Goal: Task Accomplishment & Management: Use online tool/utility

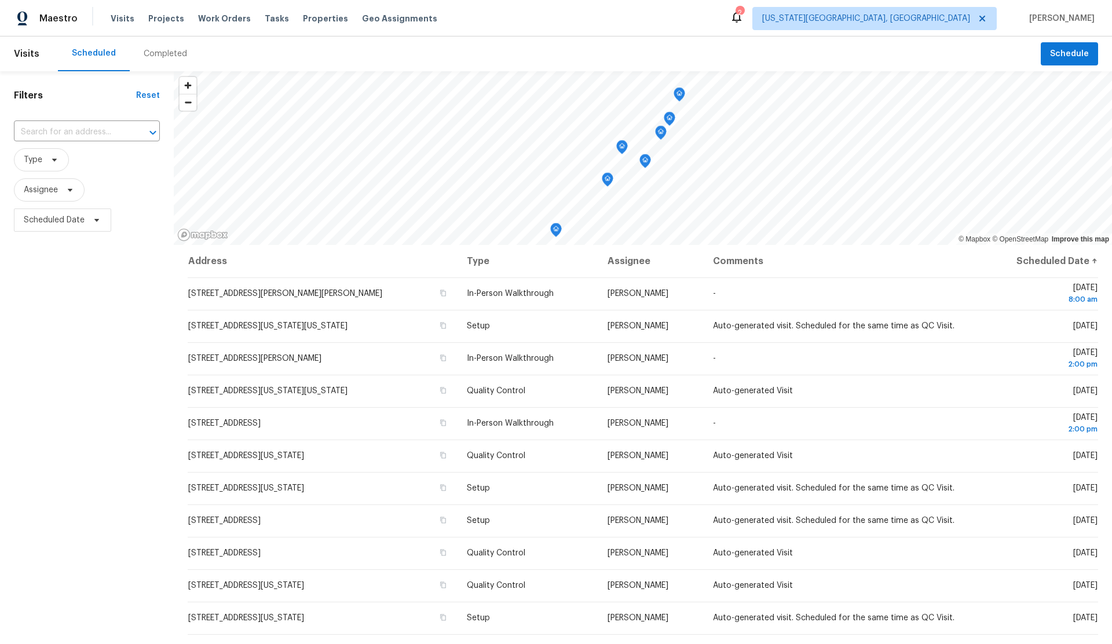
scroll to position [1, 0]
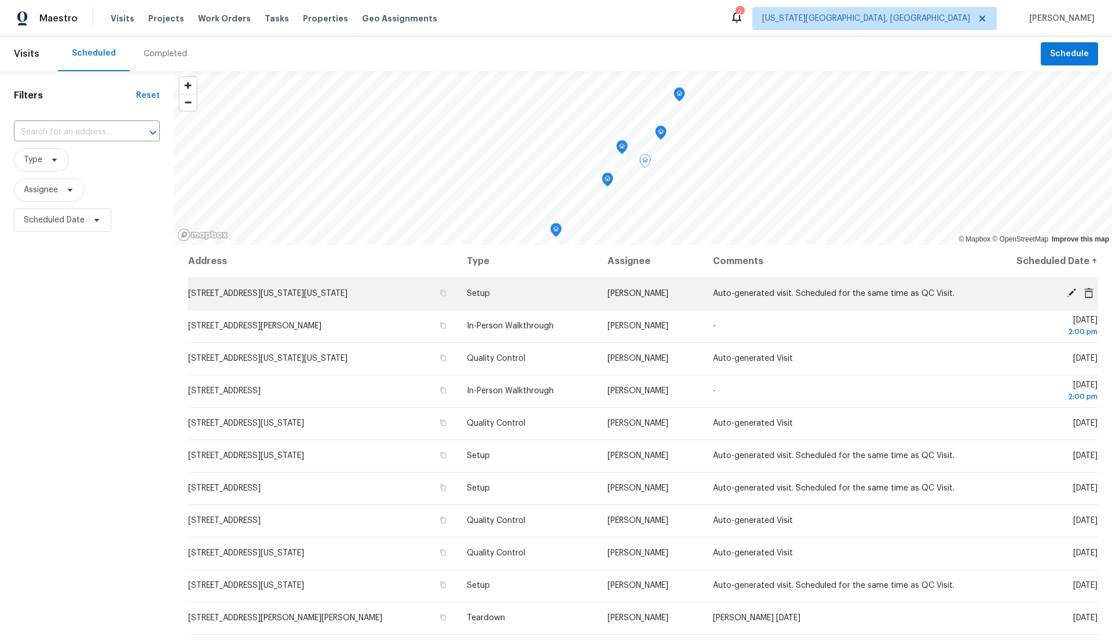
click at [1069, 292] on icon at bounding box center [1071, 293] width 10 height 10
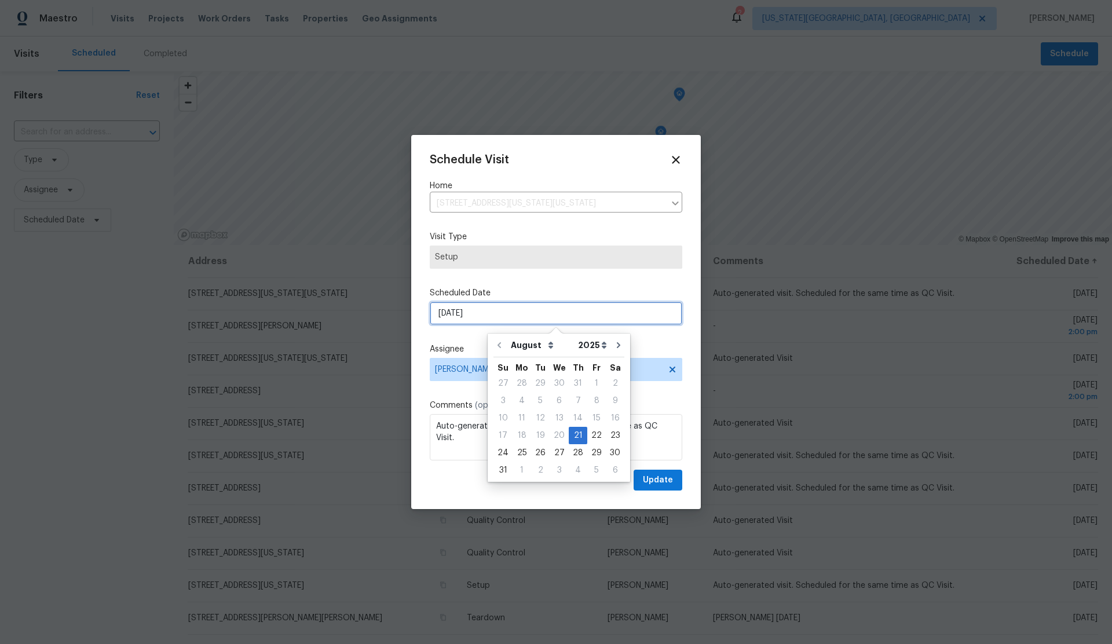
click at [562, 310] on input "[DATE]" at bounding box center [556, 313] width 253 height 23
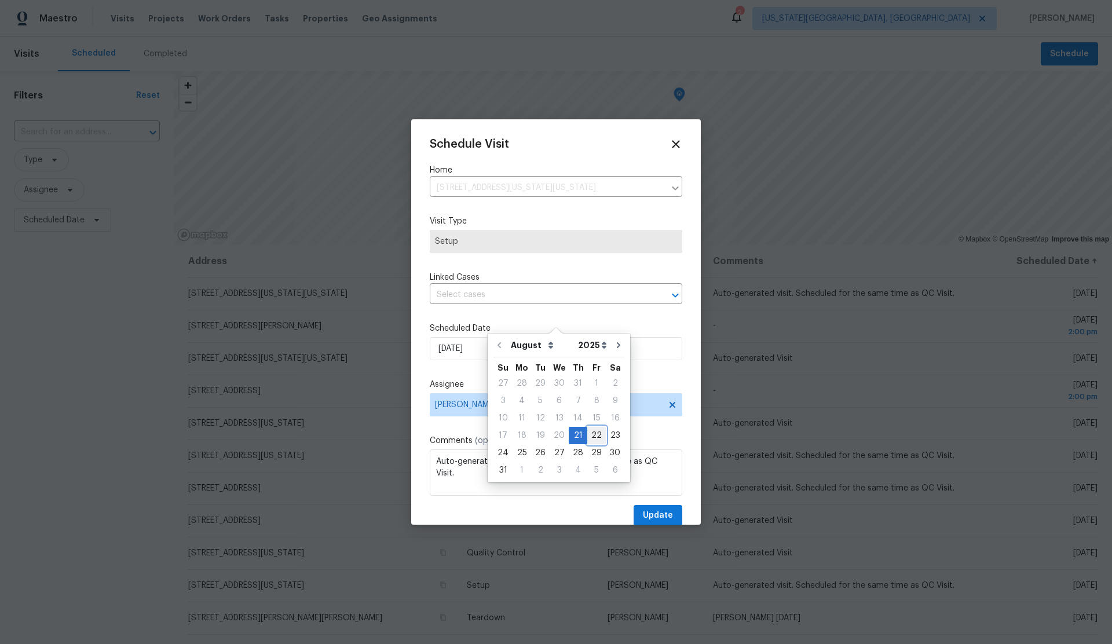
click at [592, 436] on div "22" at bounding box center [596, 435] width 19 height 16
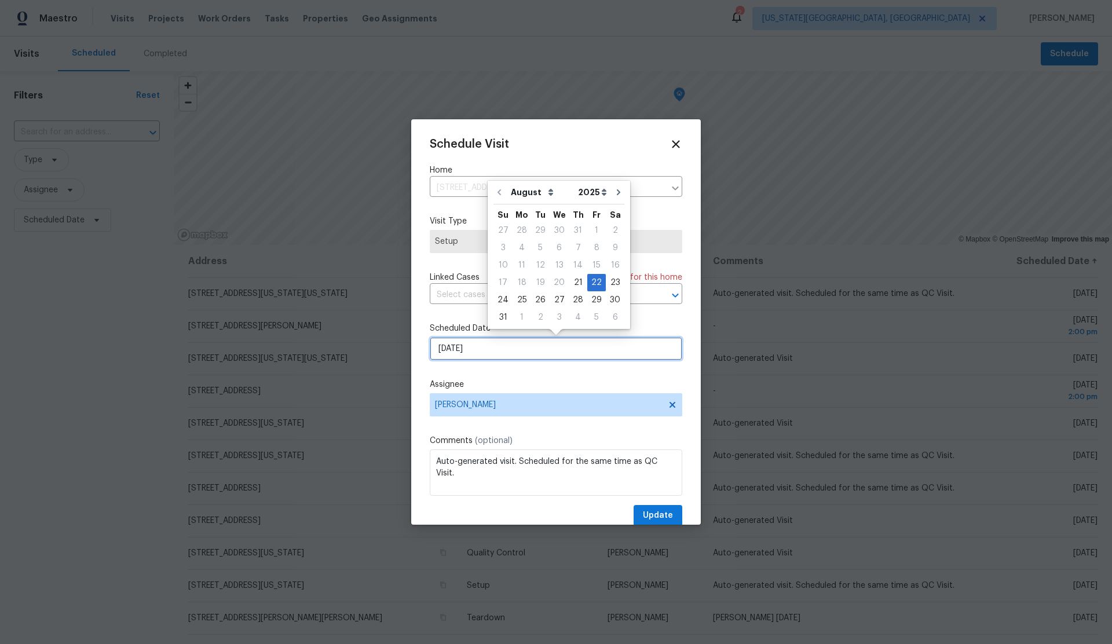
click at [541, 349] on input "8/22/2025" at bounding box center [556, 348] width 253 height 23
click at [518, 298] on div "25" at bounding box center [522, 300] width 19 height 16
type input "8/25/2025"
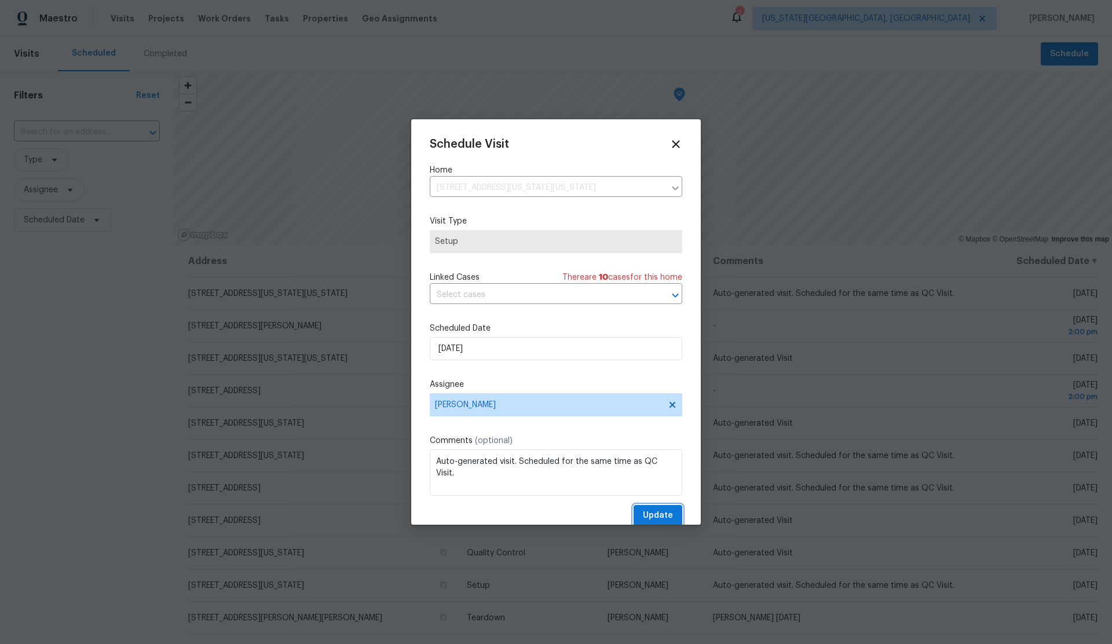
click at [669, 514] on span "Update" at bounding box center [658, 515] width 30 height 14
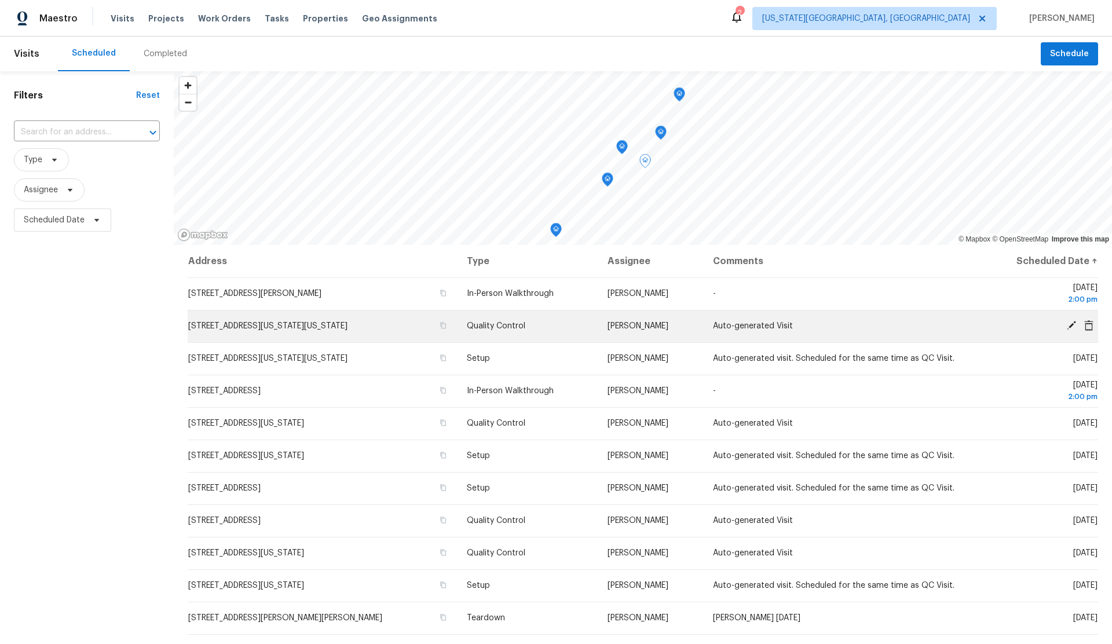
click at [1069, 323] on icon at bounding box center [1071, 325] width 10 height 10
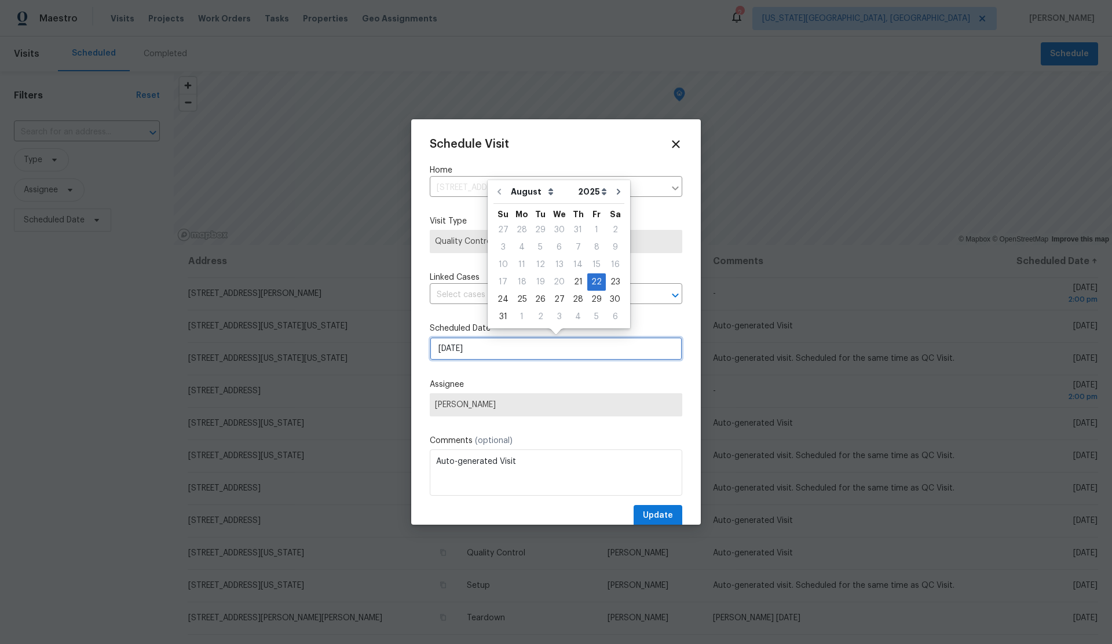
click at [517, 347] on input "[DATE]" at bounding box center [556, 348] width 253 height 23
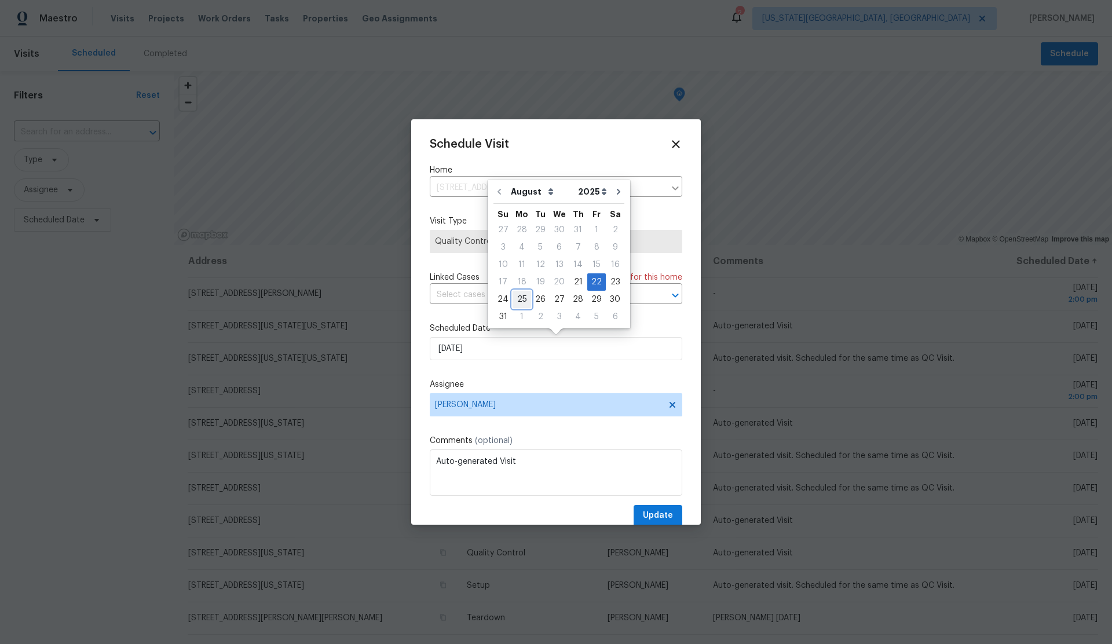
click at [517, 296] on div "25" at bounding box center [522, 299] width 19 height 16
type input "8/25/2025"
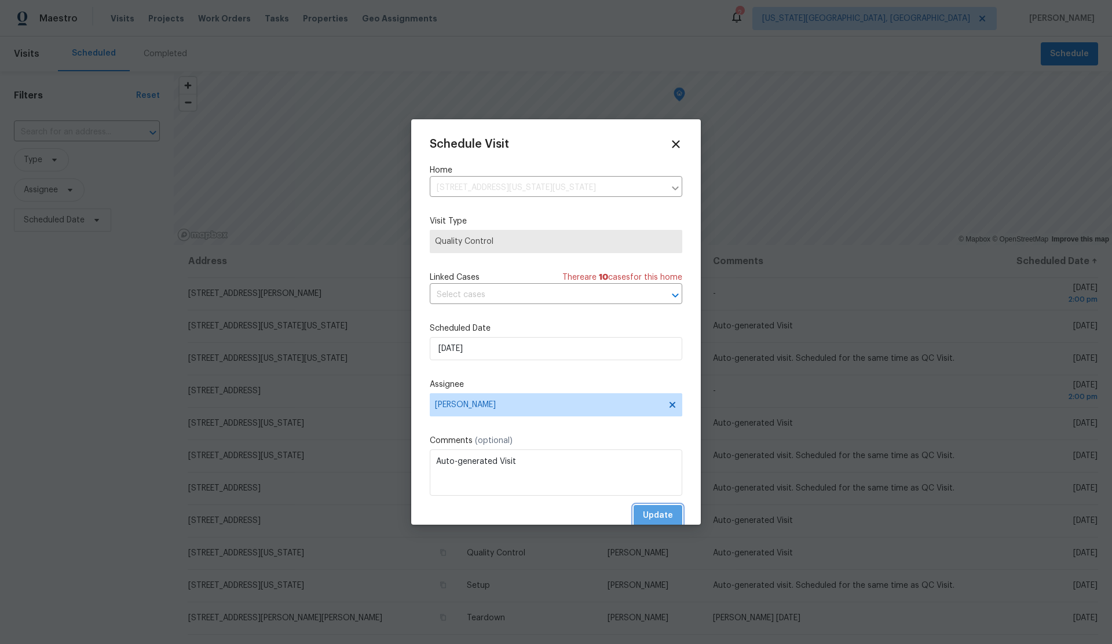
click at [663, 513] on span "Update" at bounding box center [658, 515] width 30 height 14
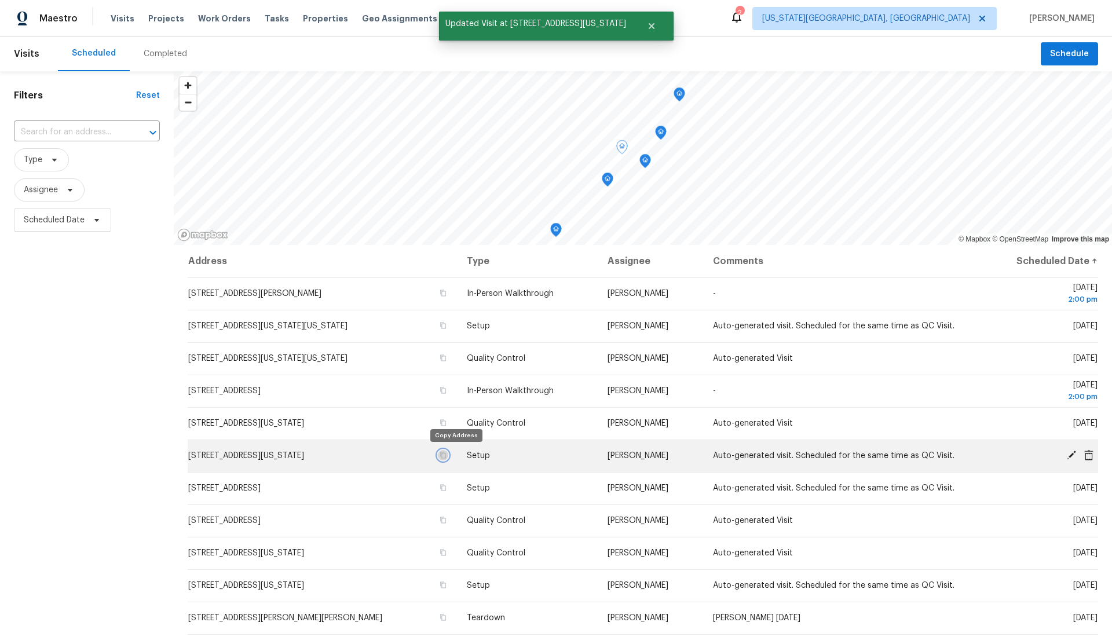
click at [447, 454] on icon "button" at bounding box center [444, 455] width 6 height 6
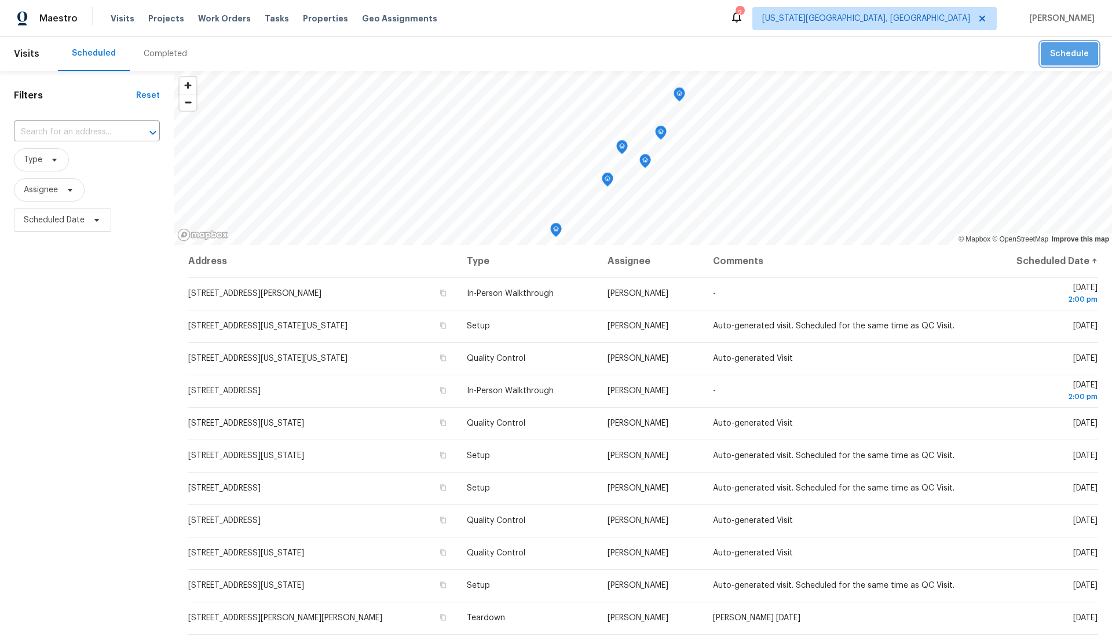
click at [1051, 52] on button "Schedule" at bounding box center [1069, 54] width 57 height 24
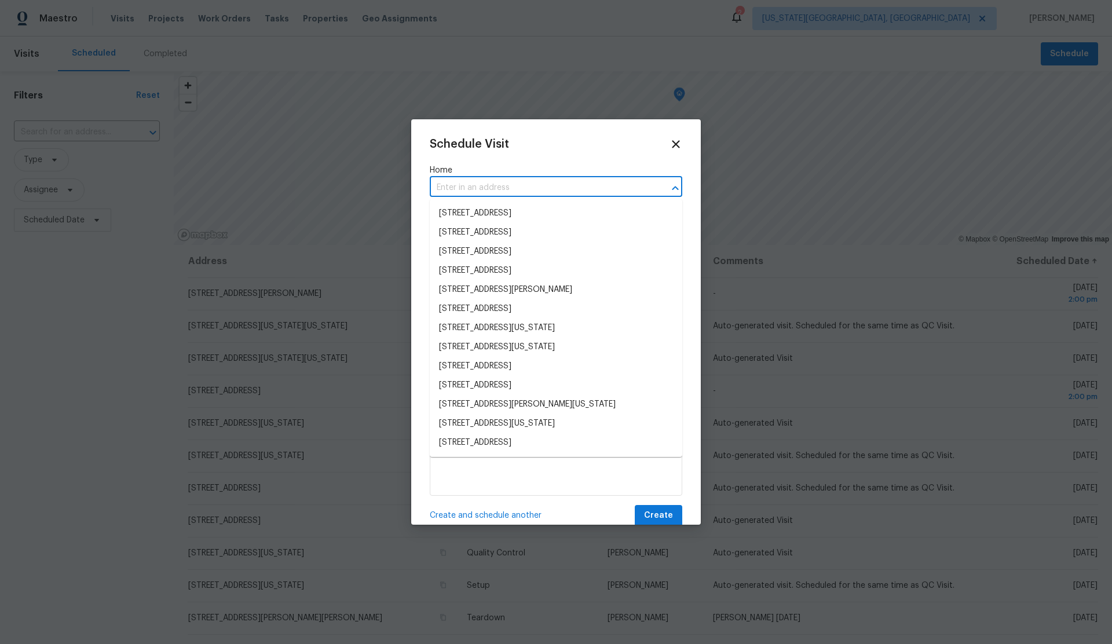
click at [487, 185] on input "text" at bounding box center [540, 188] width 220 height 18
paste input "4044 Spyglass Rd, Oklahoma City, OK 73120"
type input "4044 Spyglass Rd, Oklahoma City, OK 73120"
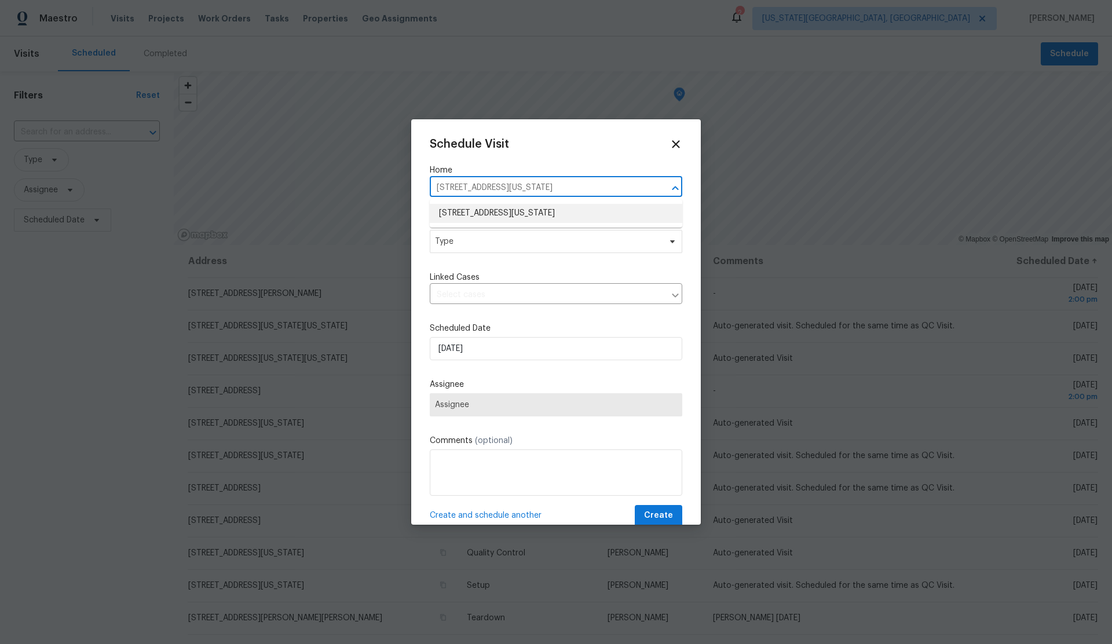
click at [477, 210] on li "4044 Spyglass Rd, Oklahoma City, OK 73120" at bounding box center [556, 213] width 253 height 19
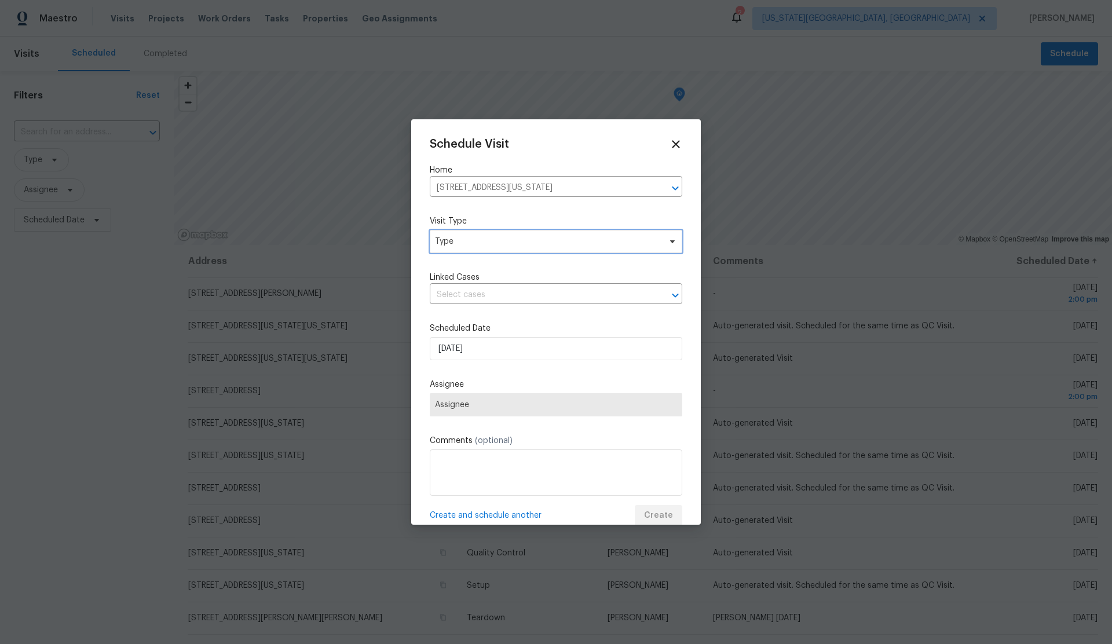
click at [477, 239] on span "Type" at bounding box center [547, 242] width 225 height 12
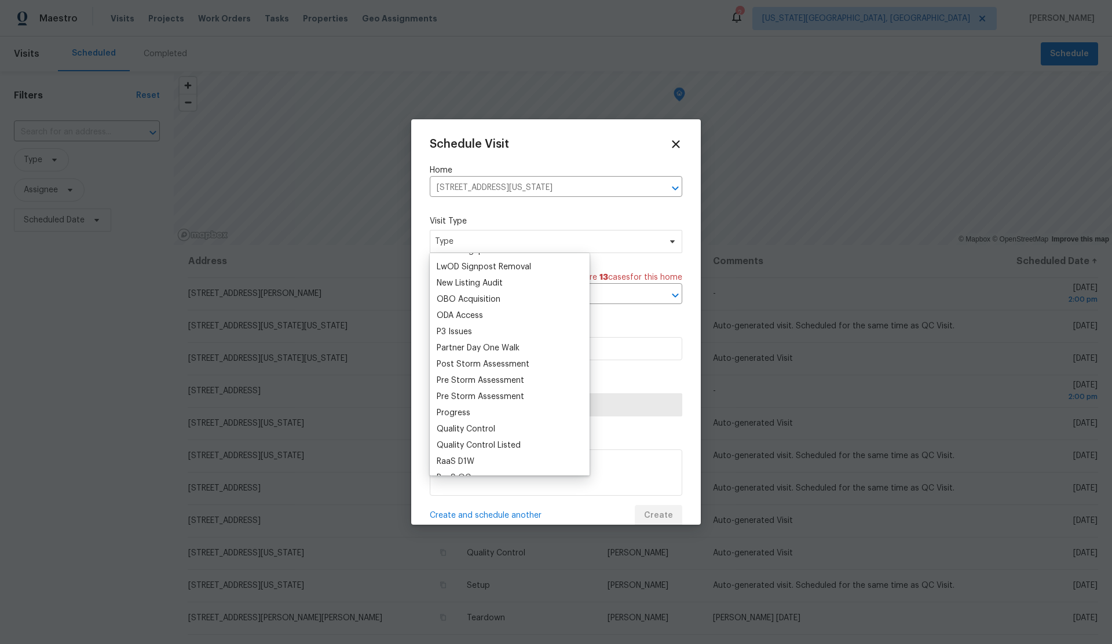
scroll to position [636, 0]
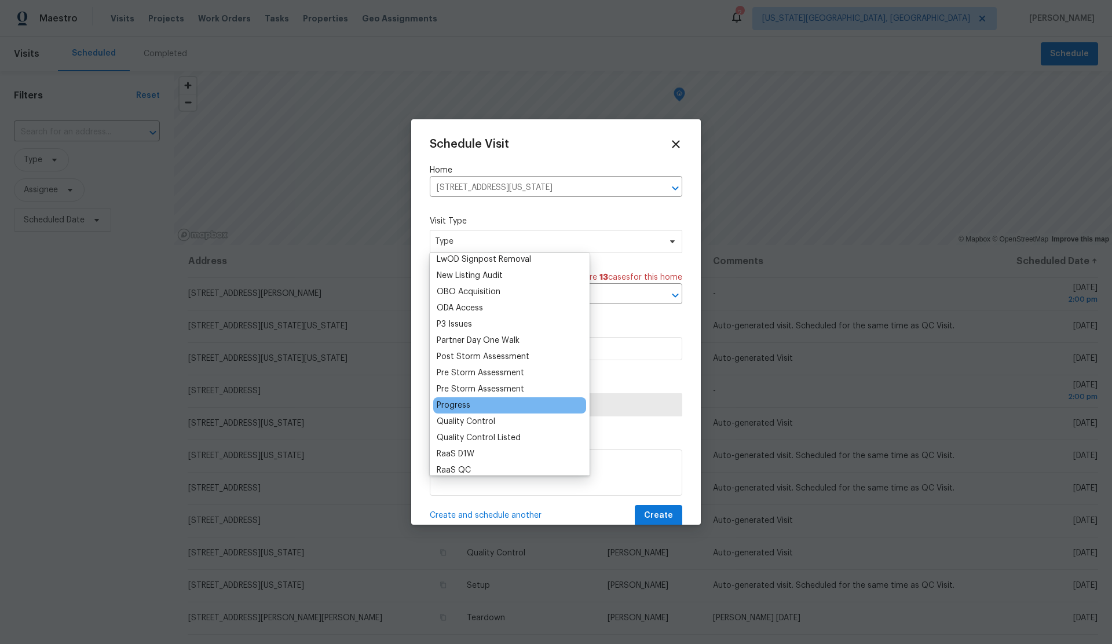
click at [458, 401] on div "Progress" at bounding box center [454, 406] width 34 height 12
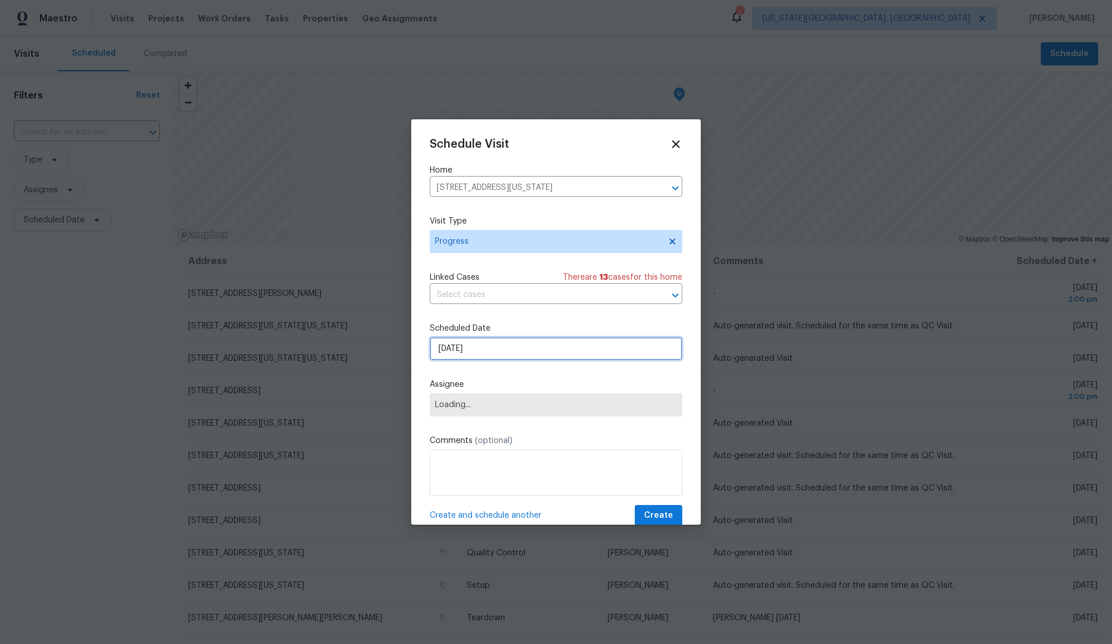
click at [502, 354] on input "8/21/2025" at bounding box center [556, 348] width 253 height 23
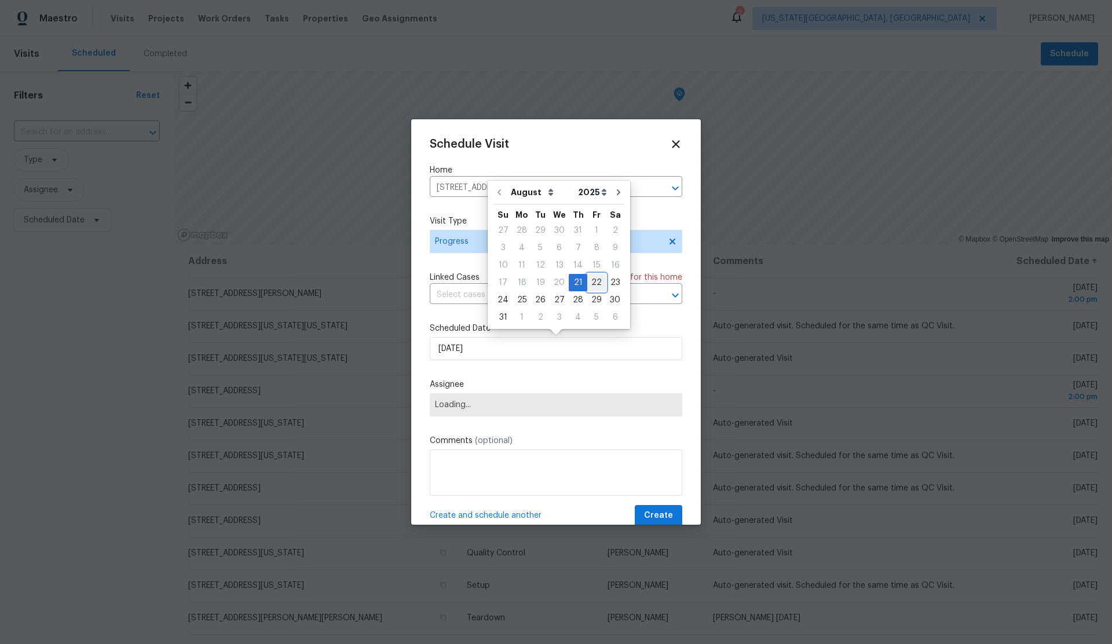
click at [588, 277] on div "22" at bounding box center [596, 283] width 19 height 16
type input "[DATE]"
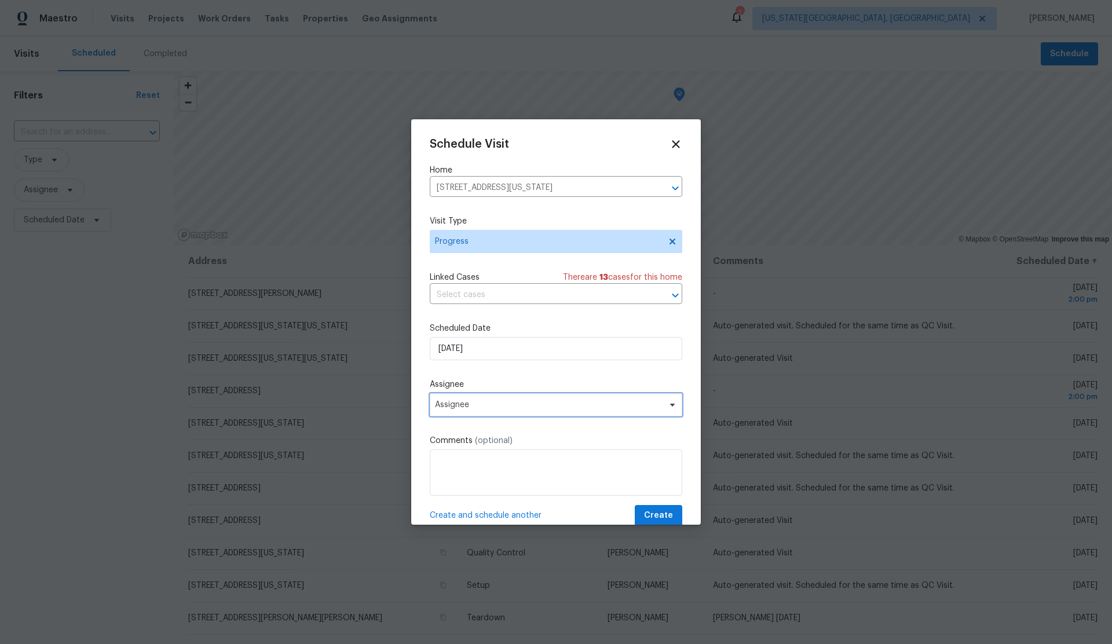
click at [499, 405] on span "Assignee" at bounding box center [548, 404] width 227 height 9
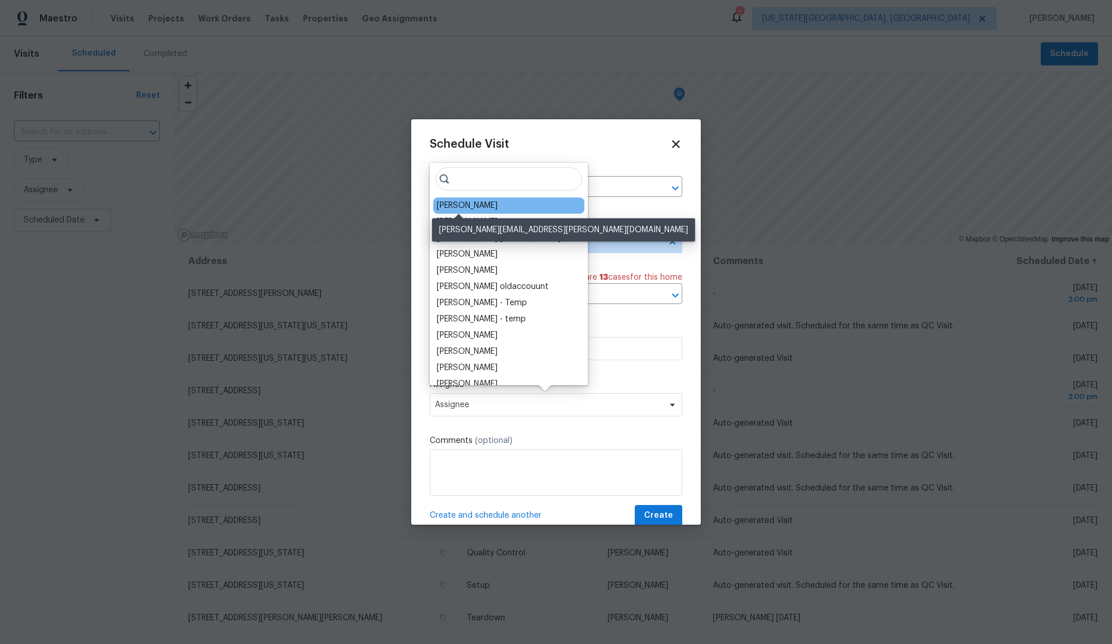
click at [464, 207] on div "[PERSON_NAME]" at bounding box center [467, 206] width 61 height 12
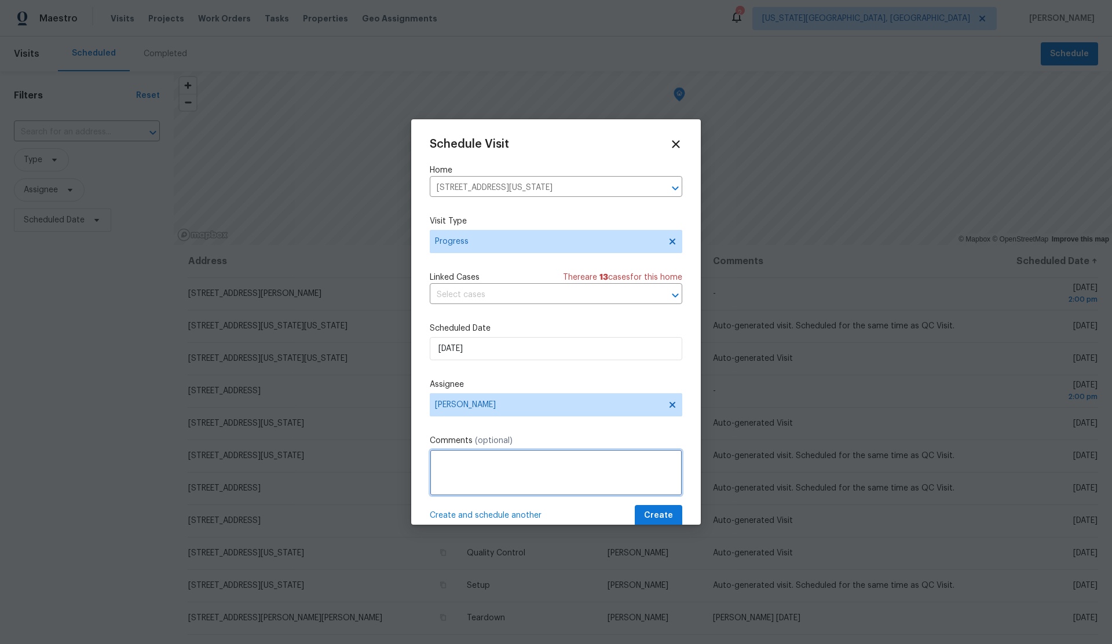
click at [482, 458] on textarea at bounding box center [556, 472] width 253 height 46
type textarea "Install Locks"
click at [649, 512] on span "Create" at bounding box center [658, 515] width 29 height 14
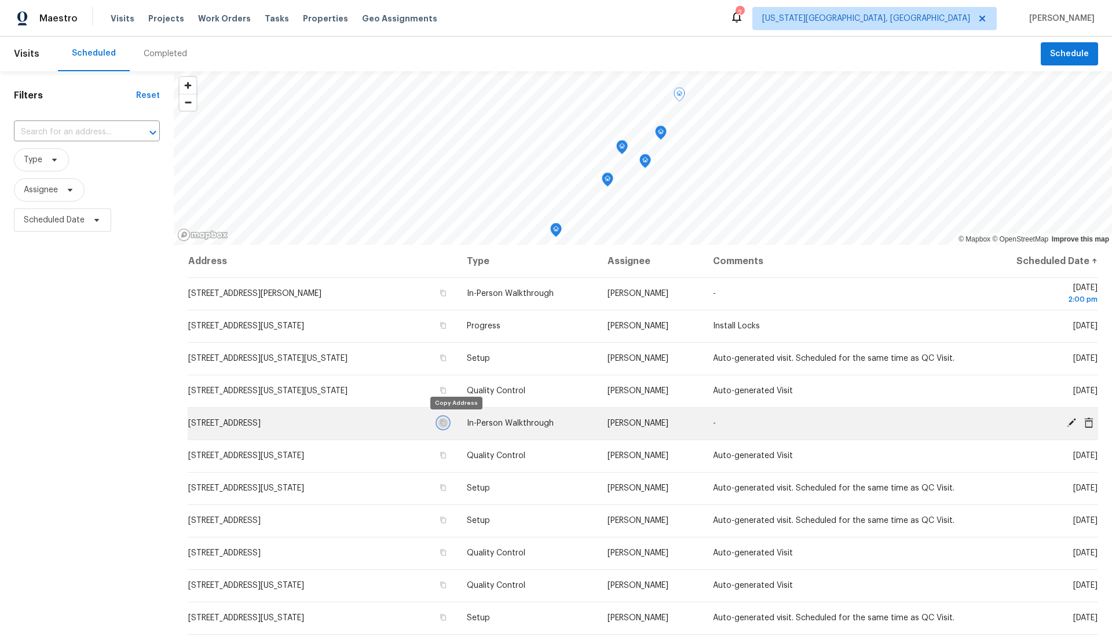
click at [447, 421] on icon "button" at bounding box center [443, 422] width 7 height 7
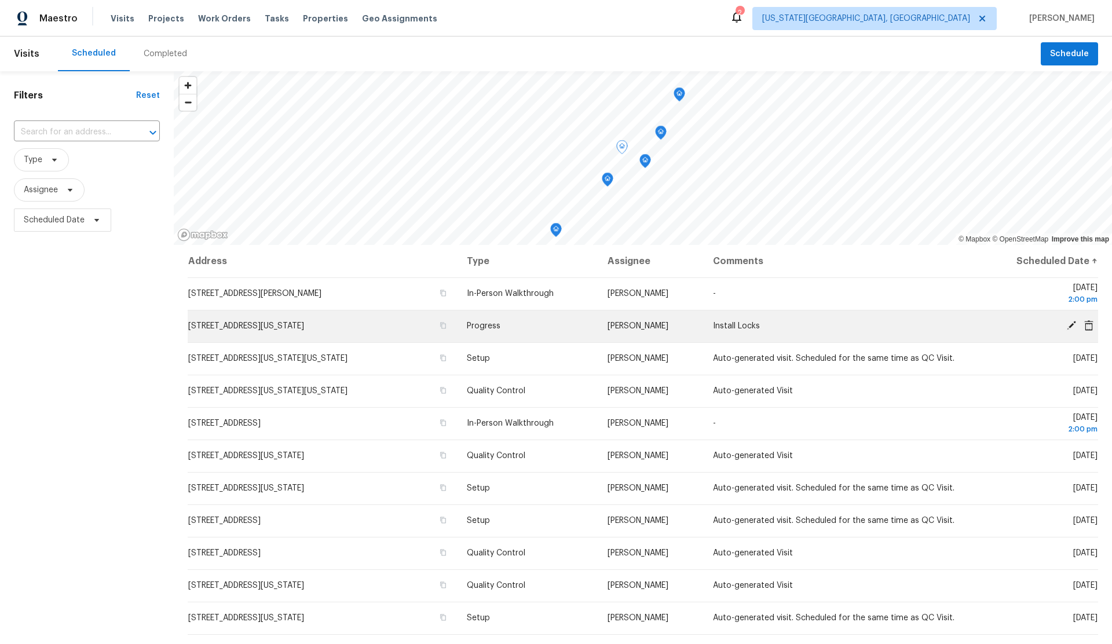
click at [1069, 325] on icon at bounding box center [1071, 325] width 9 height 9
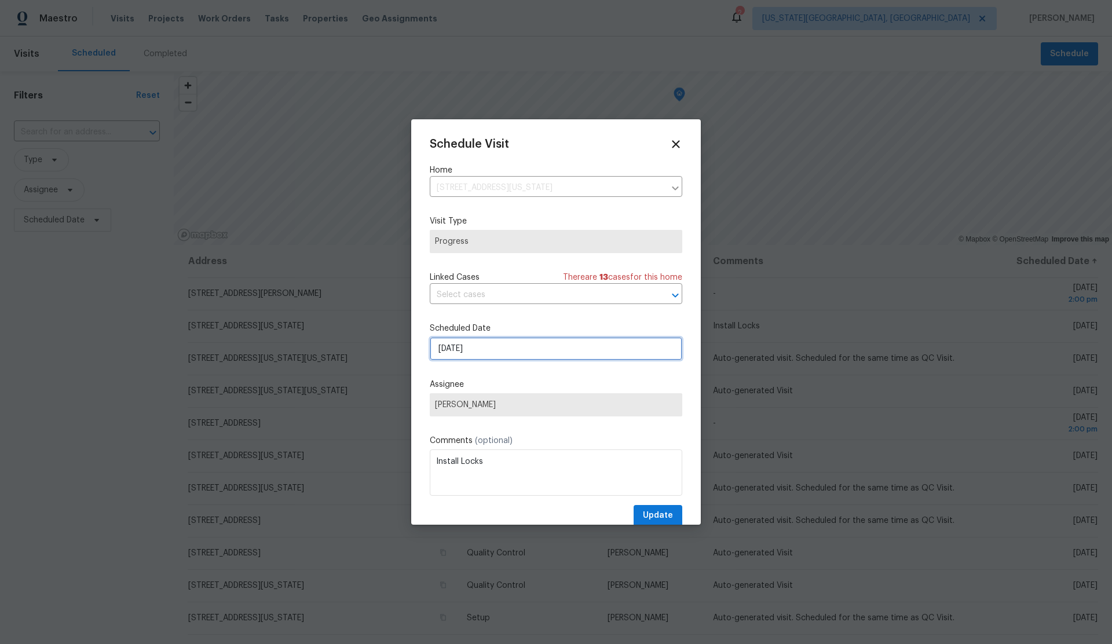
drag, startPoint x: 514, startPoint y: 348, endPoint x: 515, endPoint y: 342, distance: 6.0
click at [513, 348] on input "[DATE]" at bounding box center [556, 348] width 253 height 23
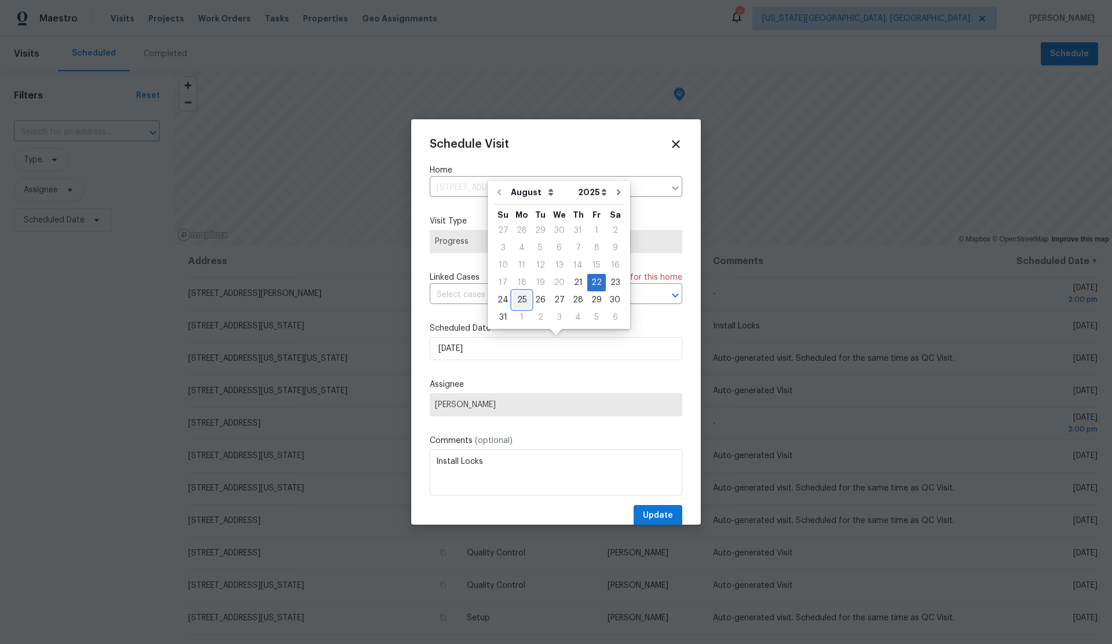
drag, startPoint x: 520, startPoint y: 299, endPoint x: 527, endPoint y: 328, distance: 29.4
click at [520, 299] on div "25" at bounding box center [522, 300] width 19 height 16
type input "8/25/2025"
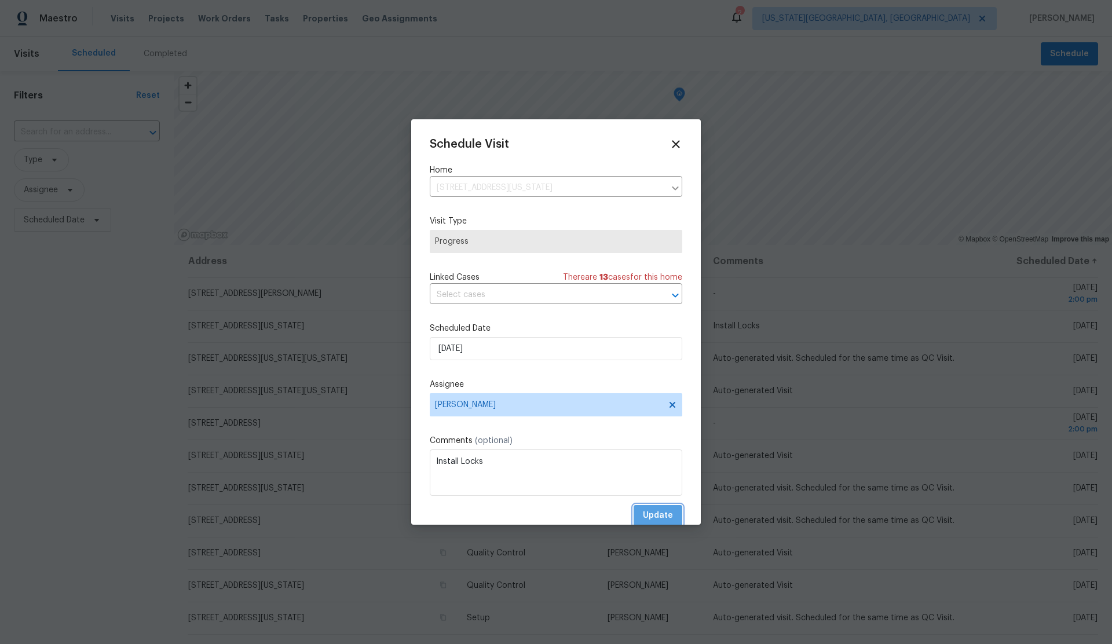
click at [665, 514] on span "Update" at bounding box center [658, 515] width 30 height 14
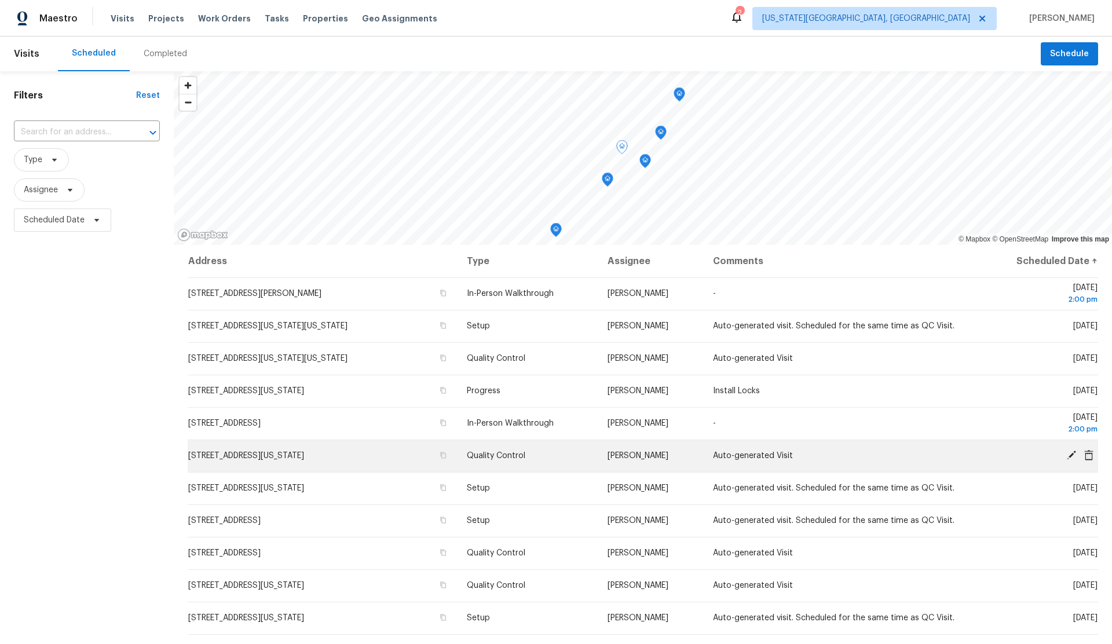
click at [1070, 453] on icon at bounding box center [1071, 455] width 10 height 10
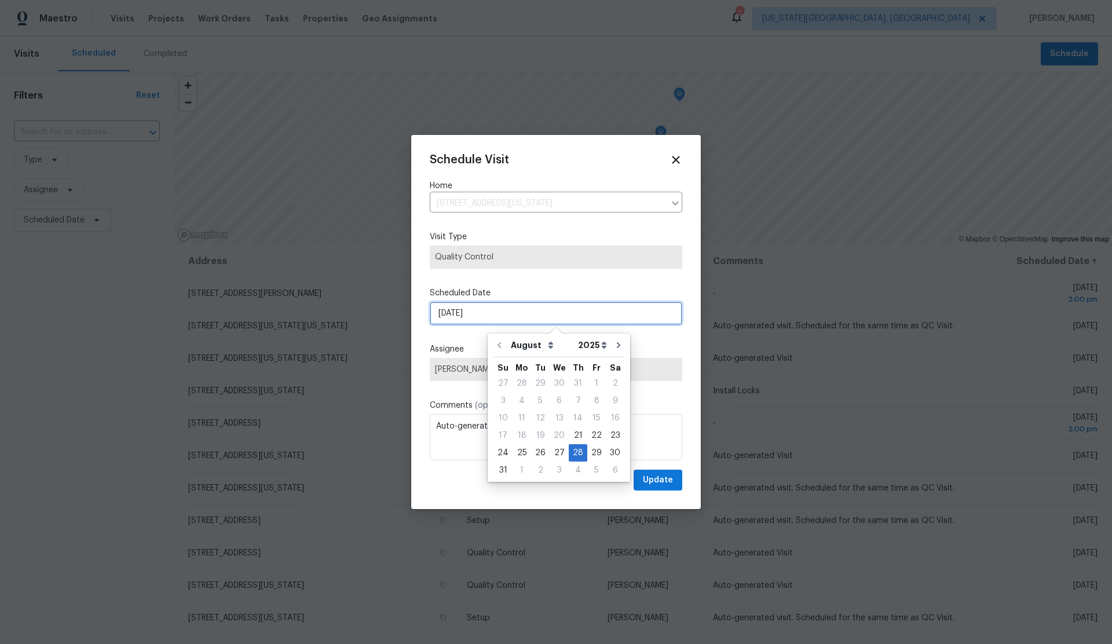
click at [505, 316] on input "8/28/2025" at bounding box center [556, 313] width 253 height 23
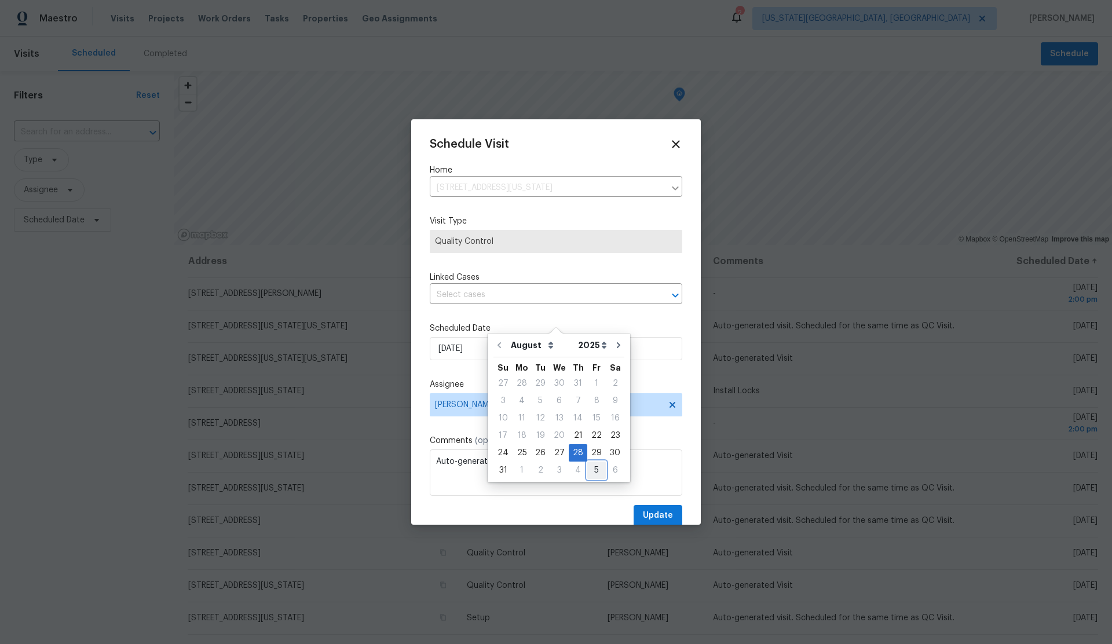
click at [592, 469] on div "5" at bounding box center [596, 470] width 19 height 16
type input "9/5/2025"
select select "8"
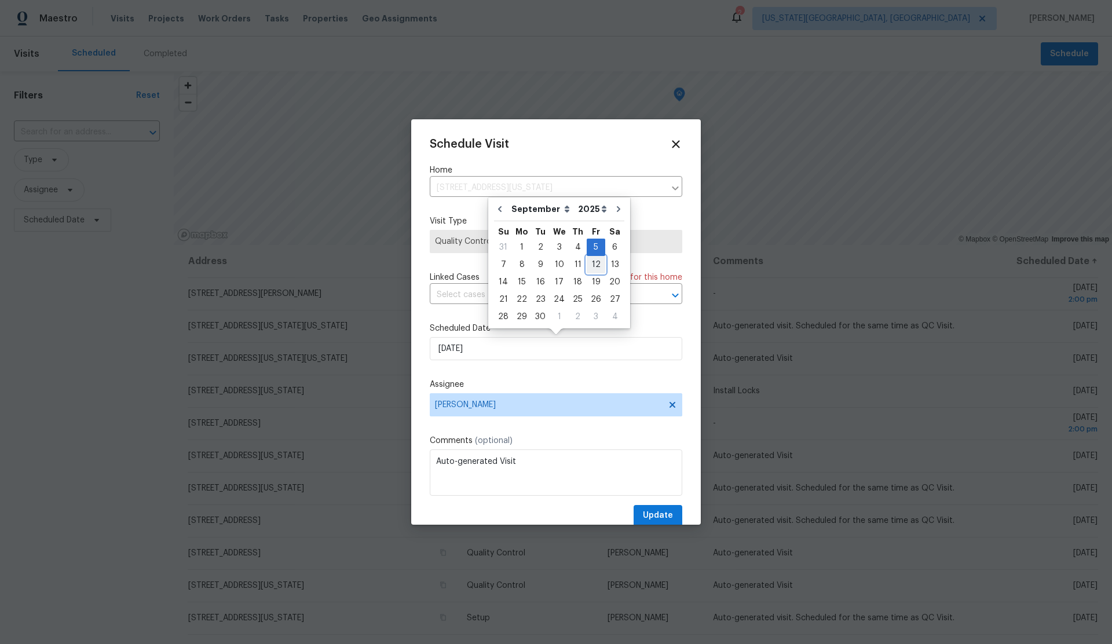
click at [588, 264] on div "12" at bounding box center [596, 265] width 19 height 16
type input "9/12/2025"
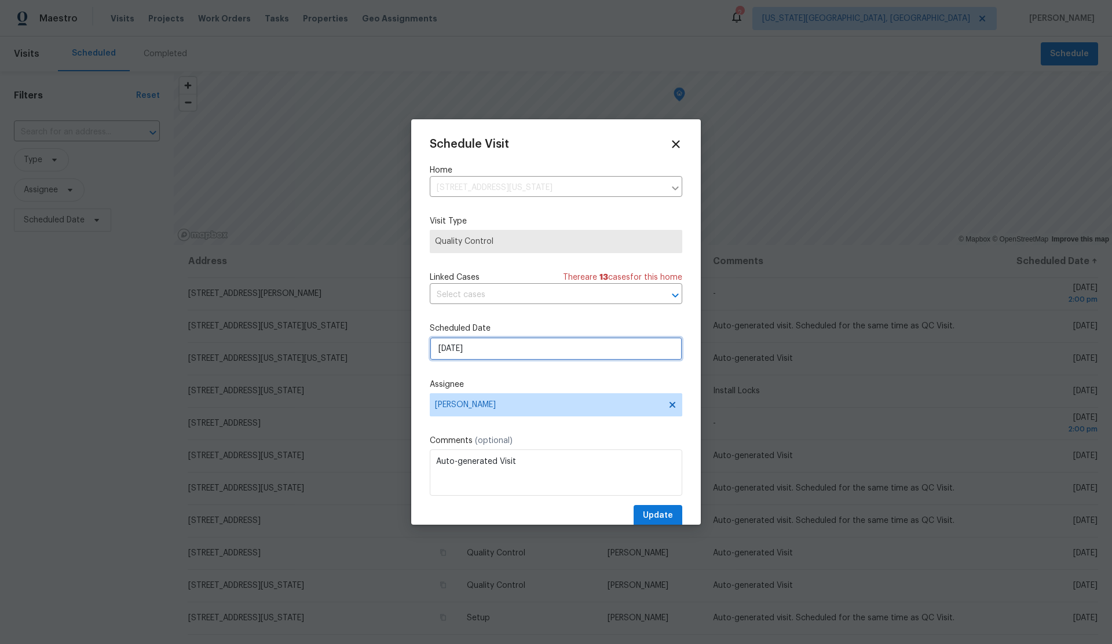
click at [523, 349] on input "9/12/2025" at bounding box center [556, 348] width 253 height 23
select select "8"
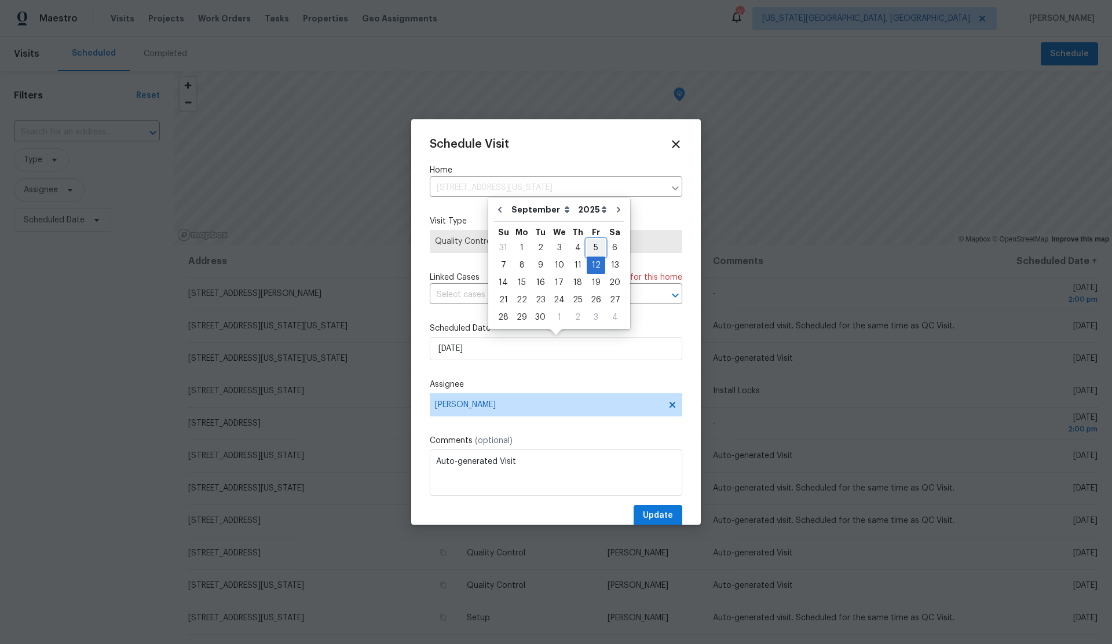
click at [593, 245] on div "5" at bounding box center [596, 248] width 19 height 16
type input "9/5/2025"
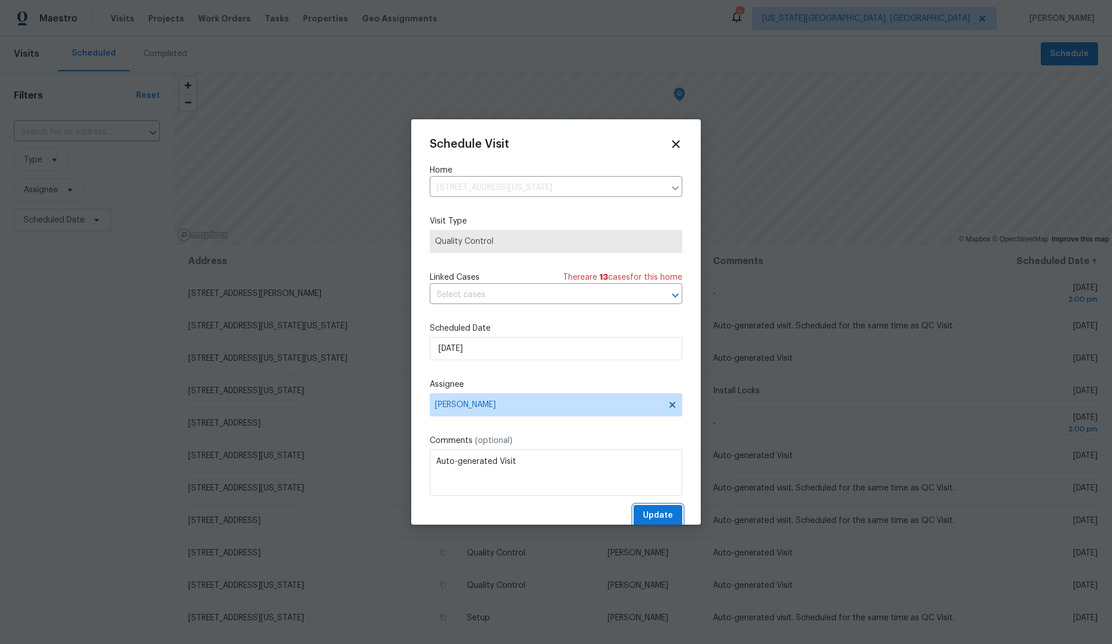
click at [663, 513] on span "Update" at bounding box center [658, 515] width 30 height 14
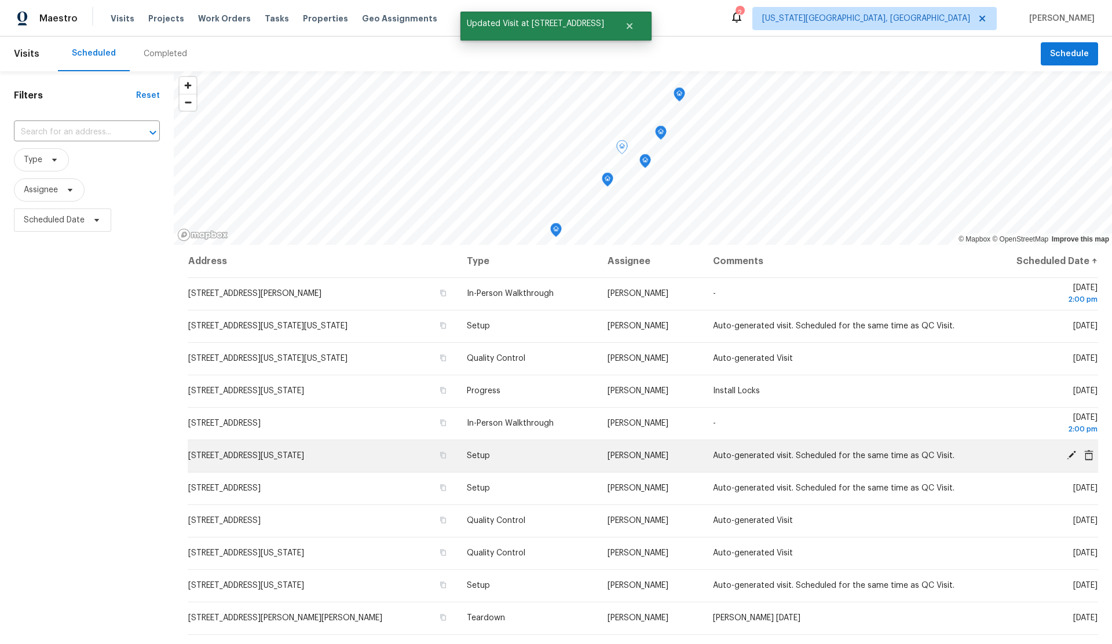
click at [1070, 453] on icon at bounding box center [1071, 455] width 10 height 10
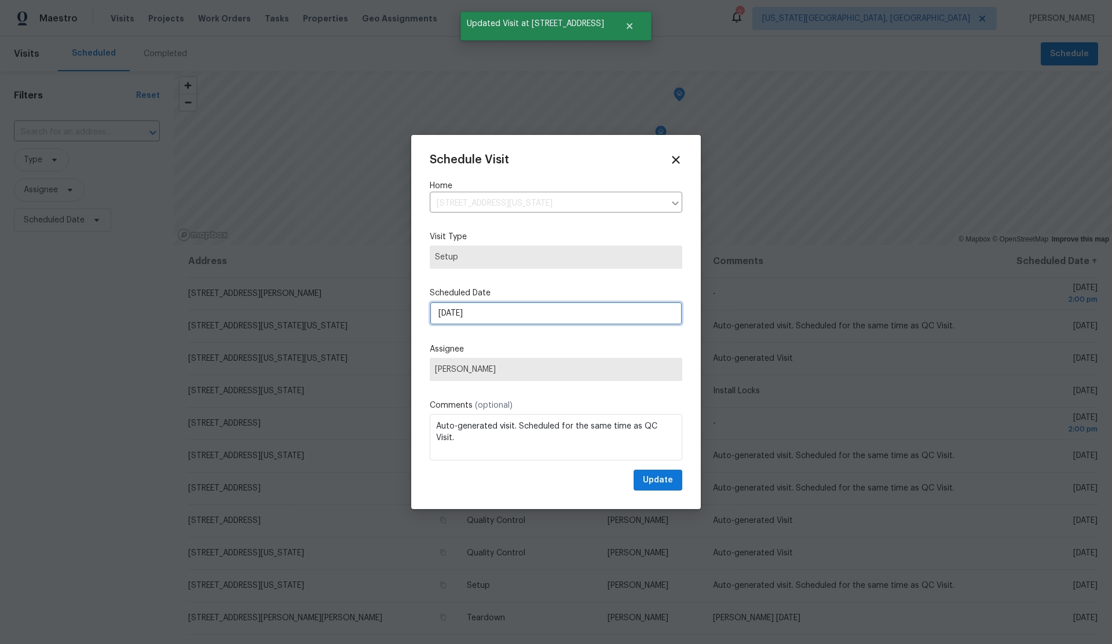
click at [547, 314] on input "8/28/2025" at bounding box center [556, 313] width 253 height 23
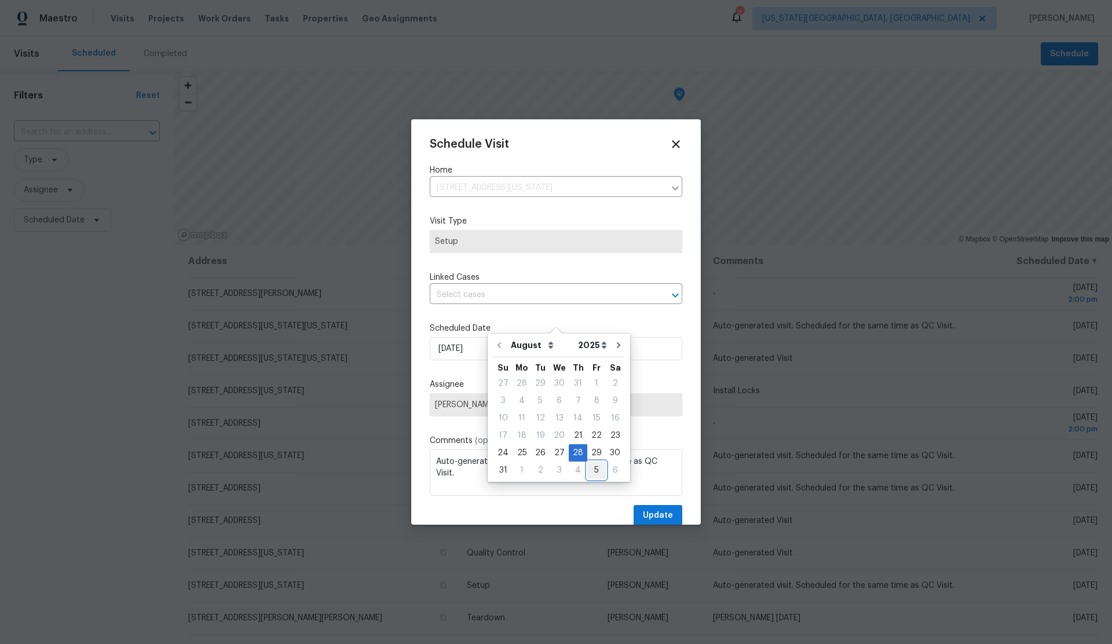
click at [587, 467] on div "5" at bounding box center [596, 470] width 19 height 16
type input "9/5/2025"
select select "8"
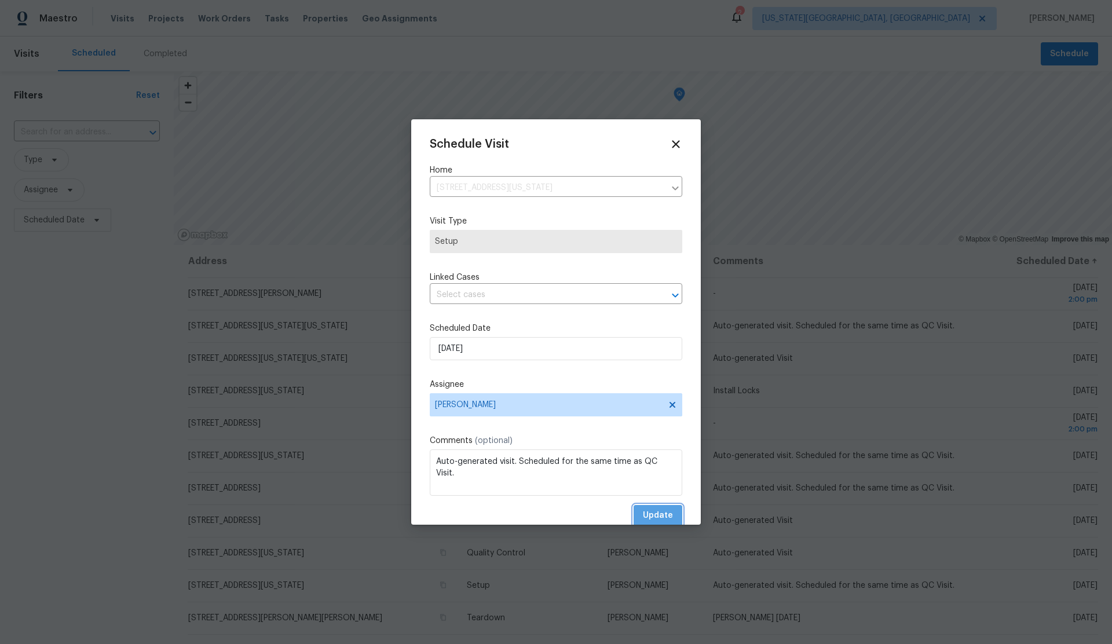
click at [652, 515] on span "Update" at bounding box center [658, 515] width 30 height 14
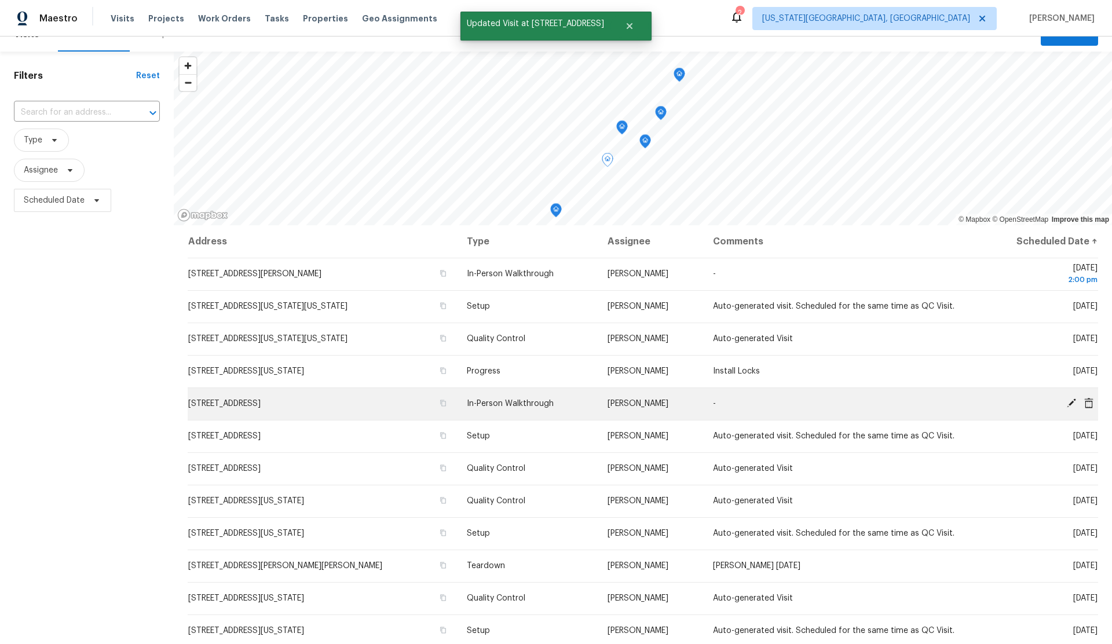
scroll to position [116, 0]
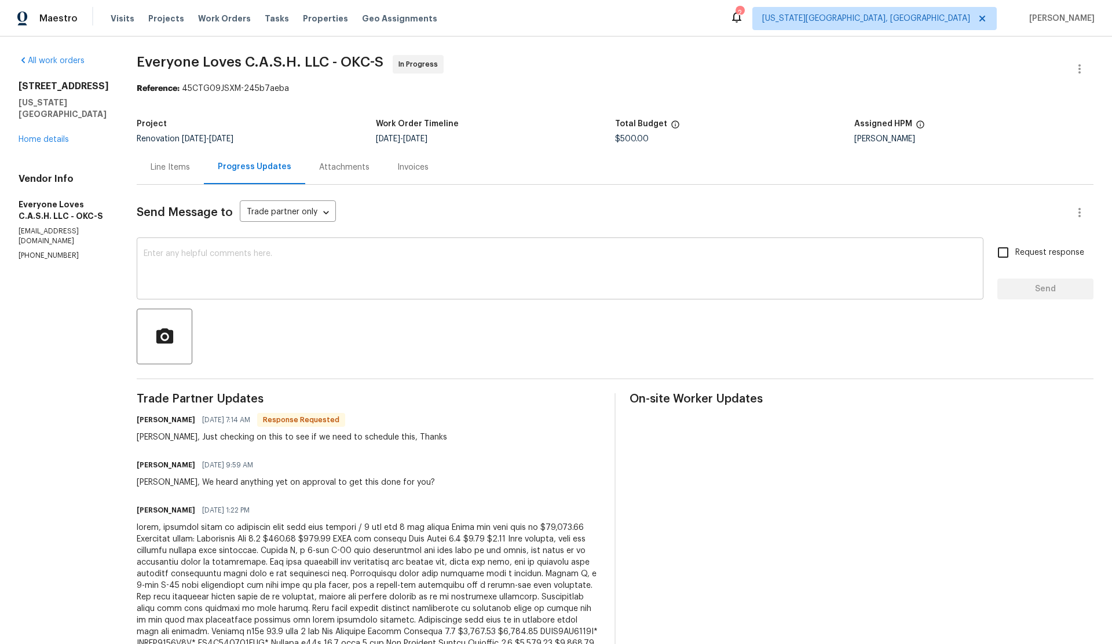
click at [215, 266] on textarea at bounding box center [560, 270] width 833 height 41
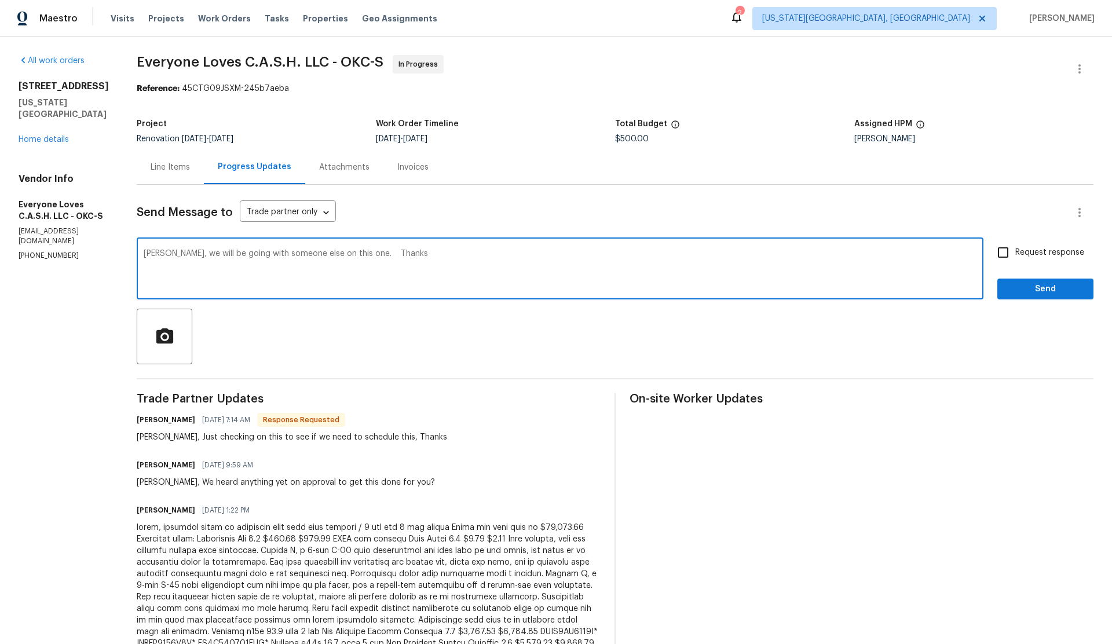
type textarea "[PERSON_NAME], we will be going with someone else on this one. Thanks"
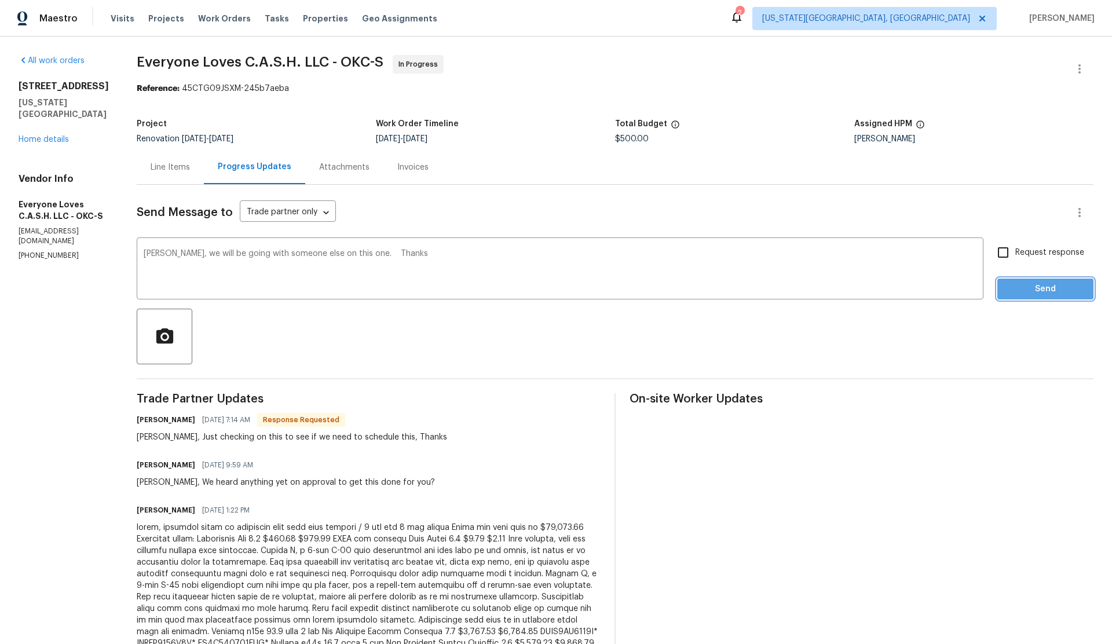
drag, startPoint x: 1056, startPoint y: 293, endPoint x: 1049, endPoint y: 294, distance: 7.6
click at [1056, 293] on span "Send" at bounding box center [1046, 289] width 78 height 14
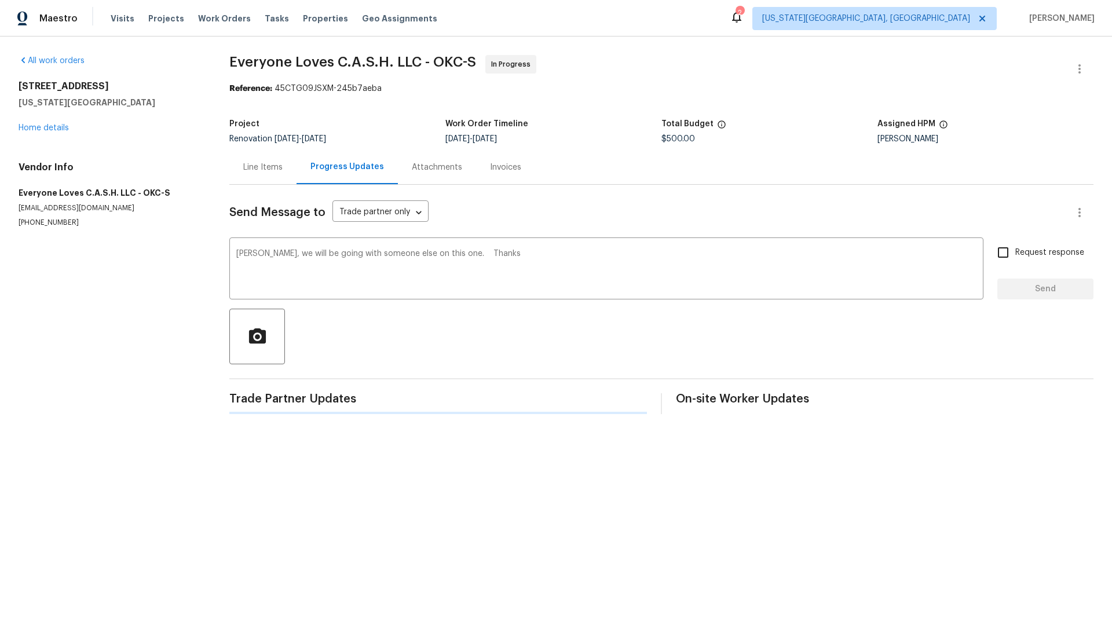
click at [251, 166] on div "Line Items" at bounding box center [262, 168] width 39 height 12
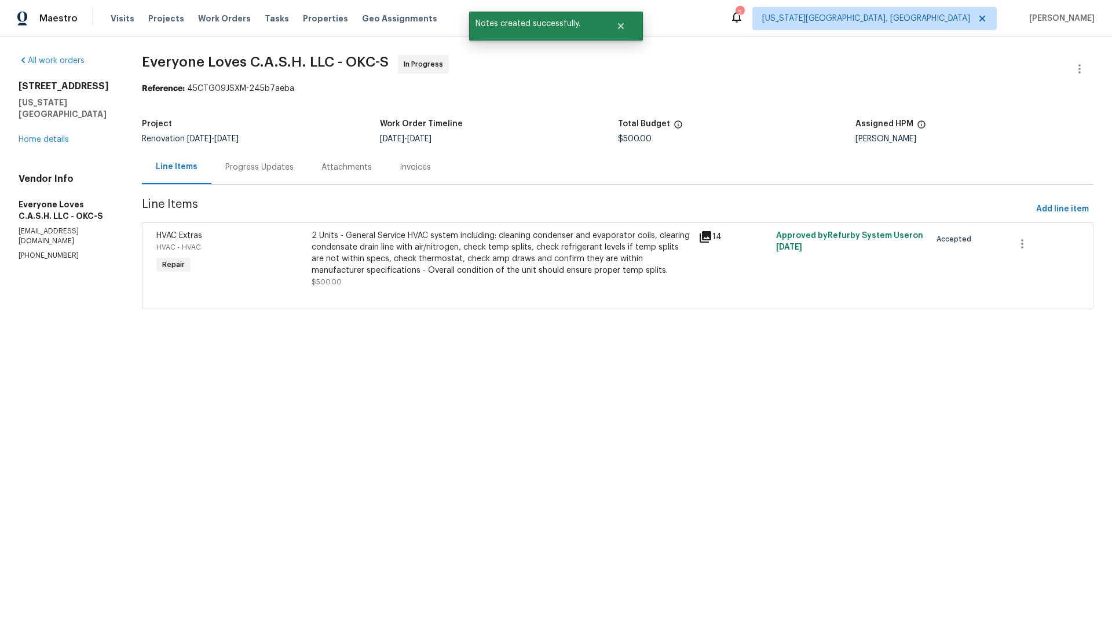
click at [202, 233] on span "HVAC Extras" at bounding box center [179, 236] width 46 height 8
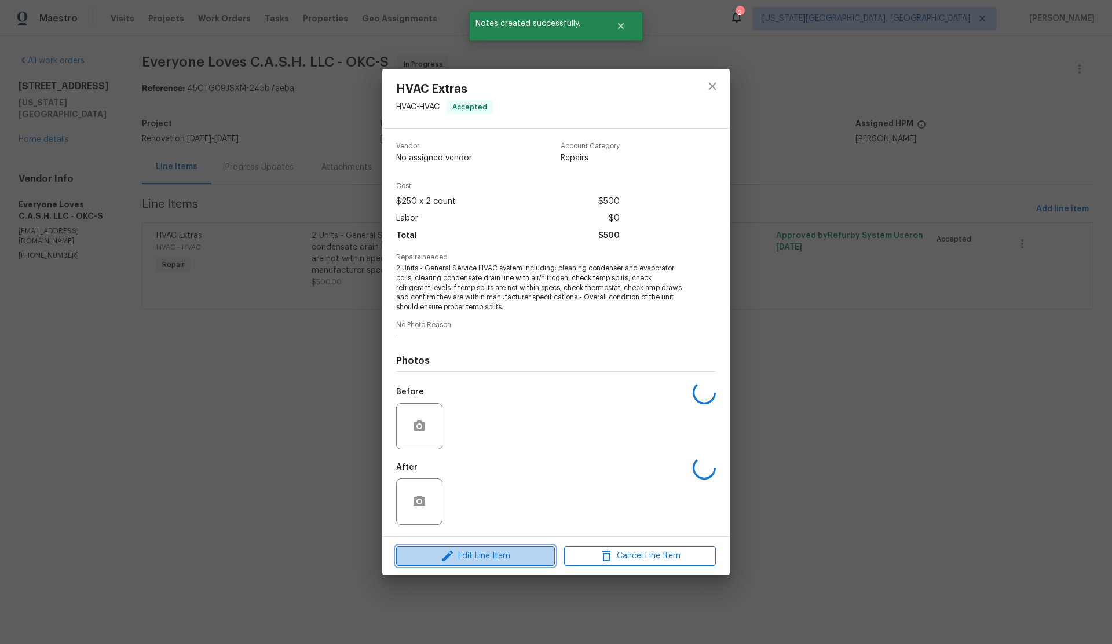
click at [495, 550] on span "Edit Line Item" at bounding box center [476, 556] width 152 height 14
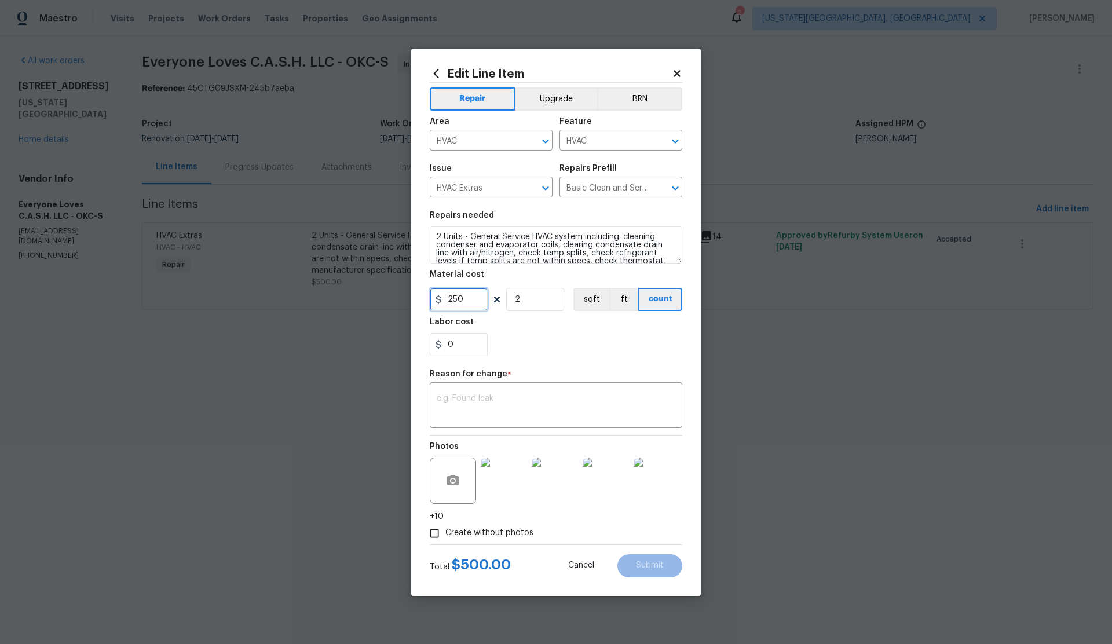
drag, startPoint x: 456, startPoint y: 303, endPoint x: 442, endPoint y: 302, distance: 13.9
click at [442, 302] on div "250" at bounding box center [459, 299] width 58 height 23
type input "168"
type input "1"
click at [531, 400] on textarea at bounding box center [556, 406] width 239 height 24
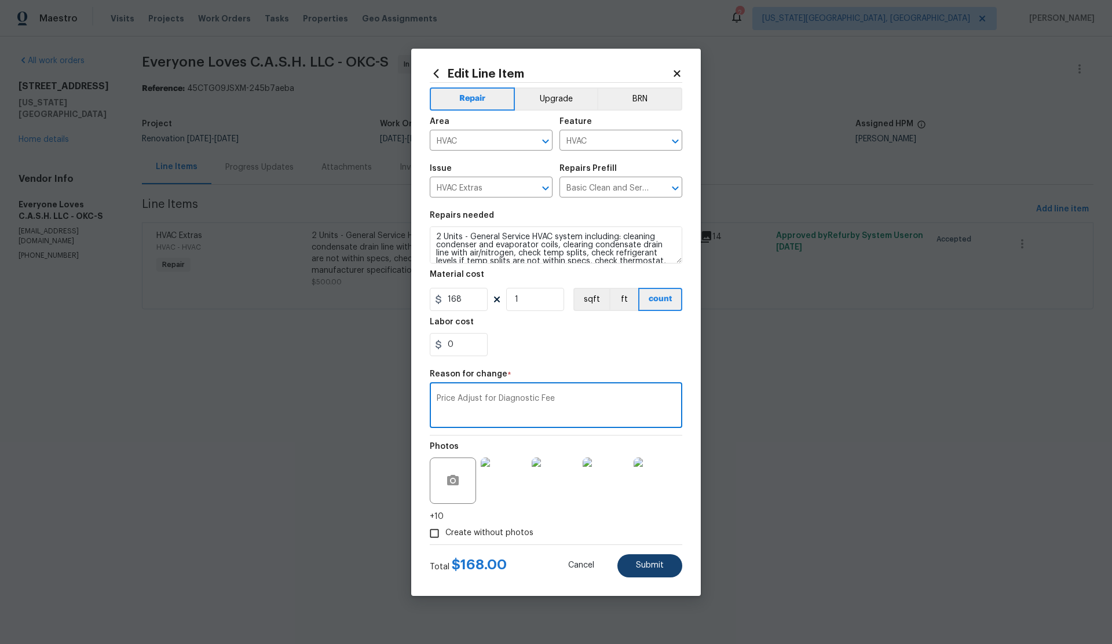
type textarea "Price Adjust for Diagnostic Fee"
click at [642, 562] on span "Submit" at bounding box center [650, 565] width 28 height 9
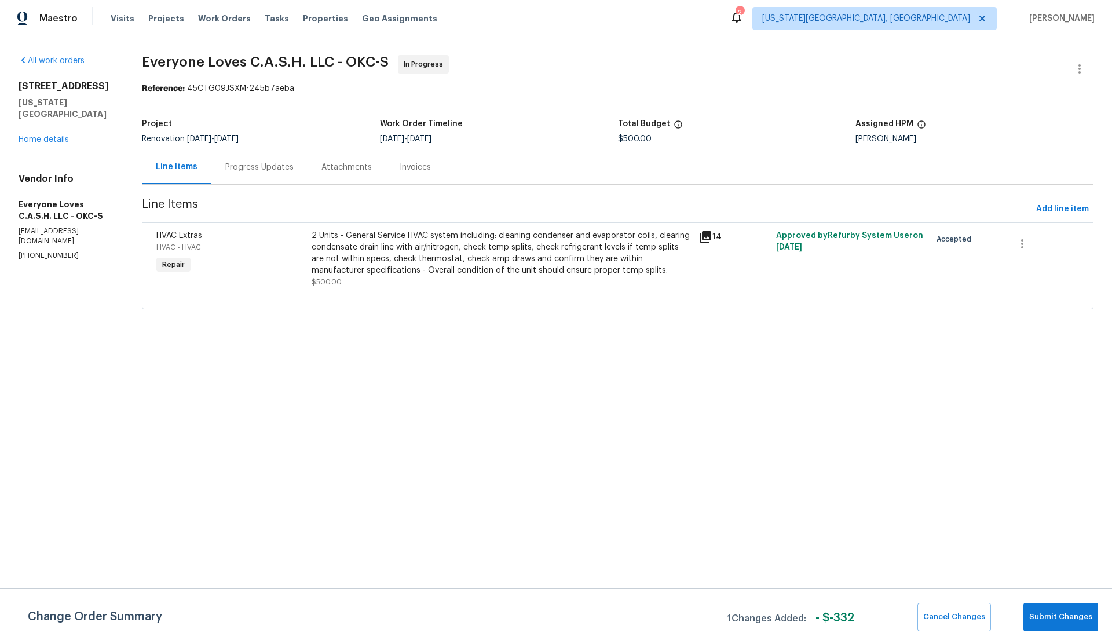
click at [1062, 342] on body "Maestro Visits Projects Work Orders Tasks Properties Geo Assignments 2 Oklahoma…" at bounding box center [556, 171] width 1112 height 342
click at [1055, 610] on span "Submit Changes" at bounding box center [1060, 616] width 63 height 13
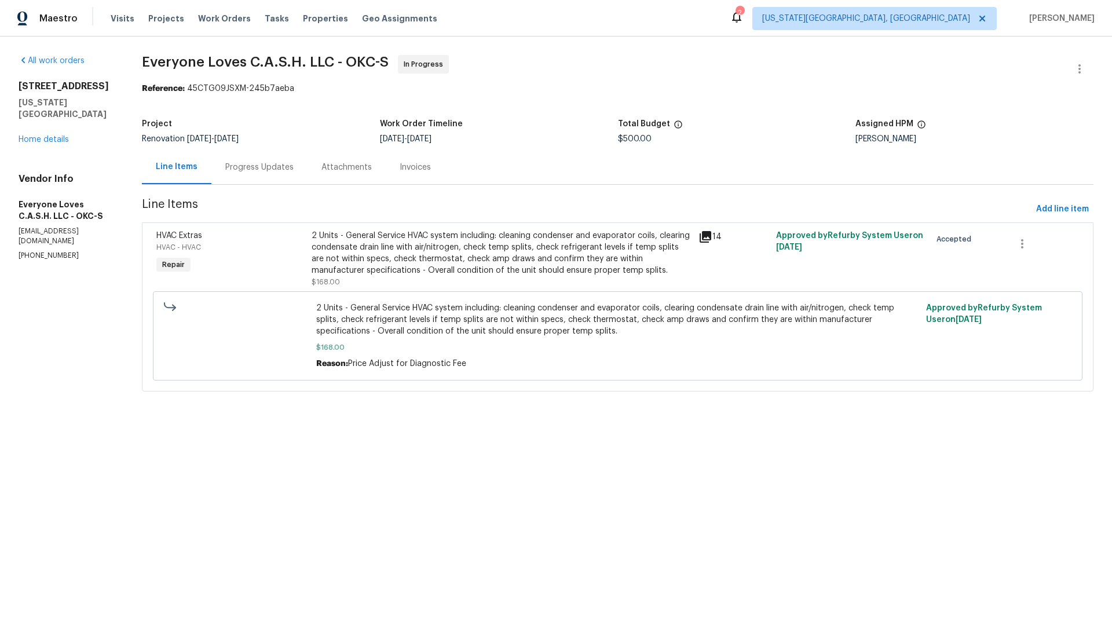
click at [274, 166] on div "Progress Updates" at bounding box center [259, 168] width 68 height 12
click at [273, 168] on div "Progress Updates" at bounding box center [259, 168] width 68 height 12
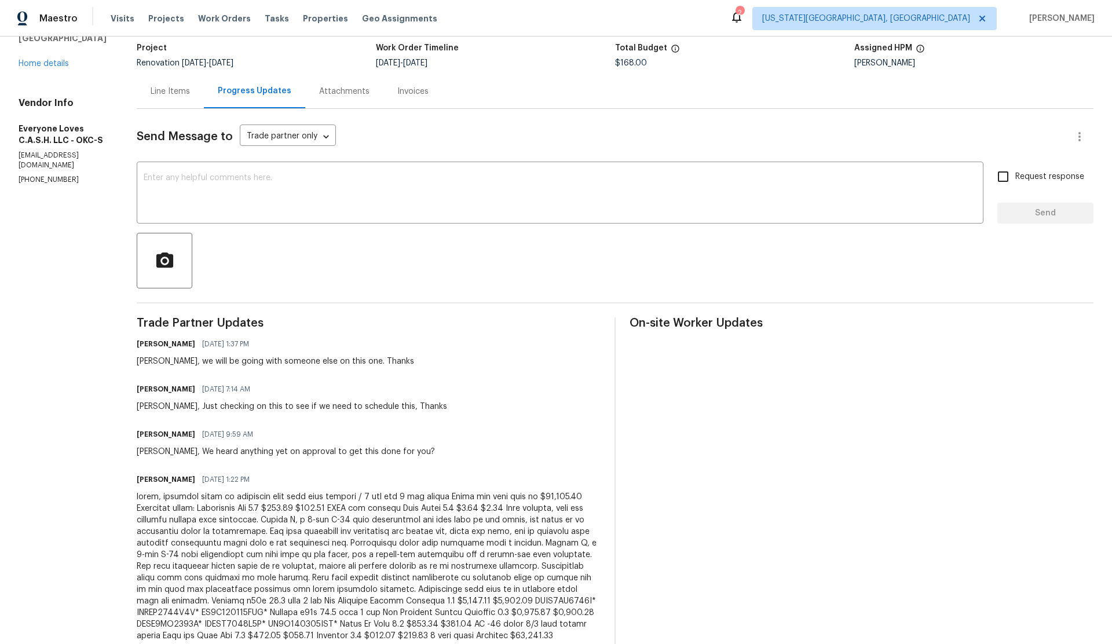
scroll to position [118, 0]
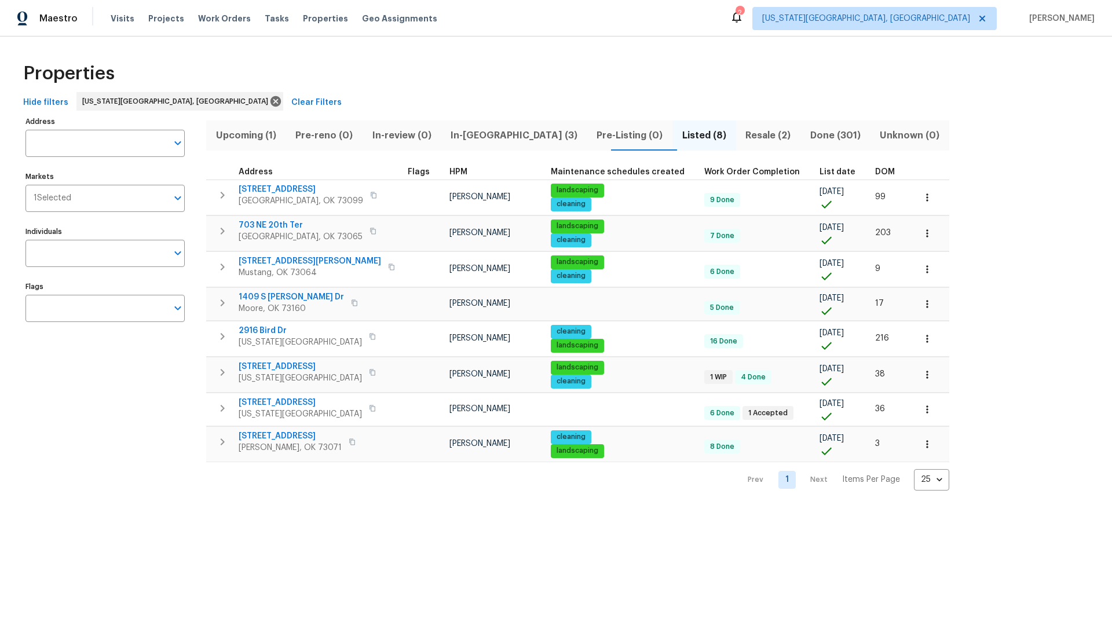
click at [470, 134] on span "In-reno (3)" at bounding box center [514, 135] width 132 height 16
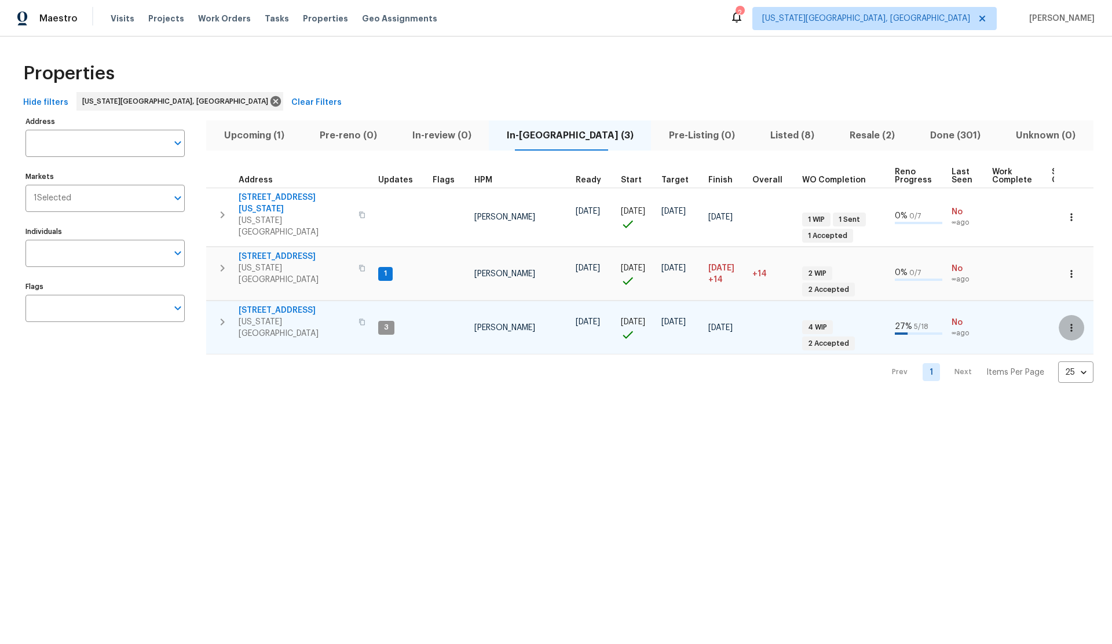
click at [1070, 322] on icon "button" at bounding box center [1072, 328] width 12 height 12
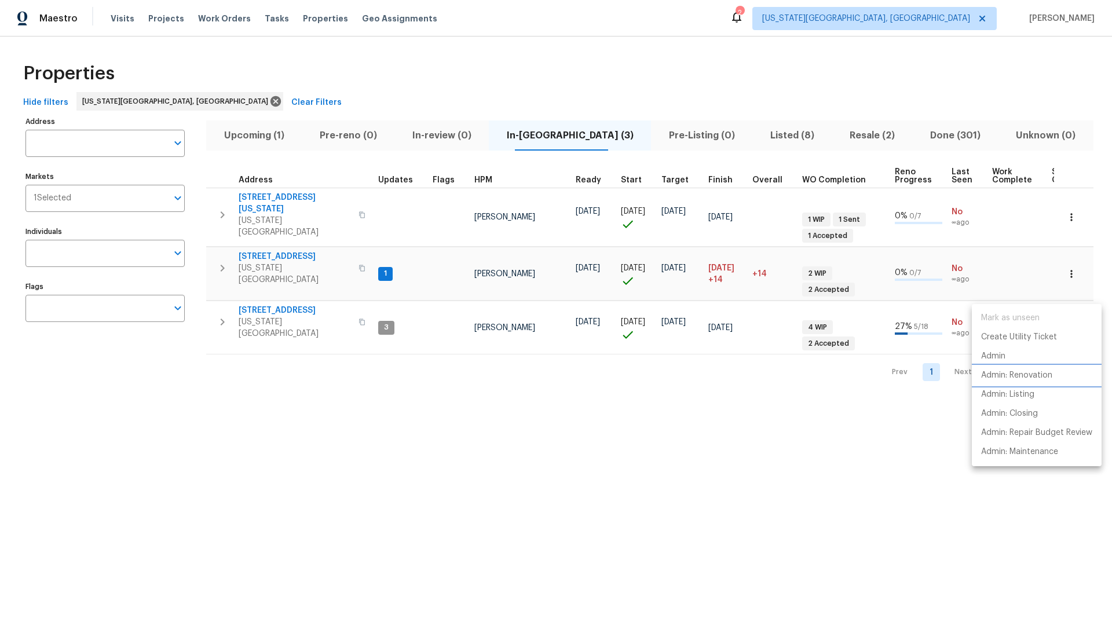
click at [995, 372] on p "Admin: Renovation" at bounding box center [1016, 376] width 71 height 12
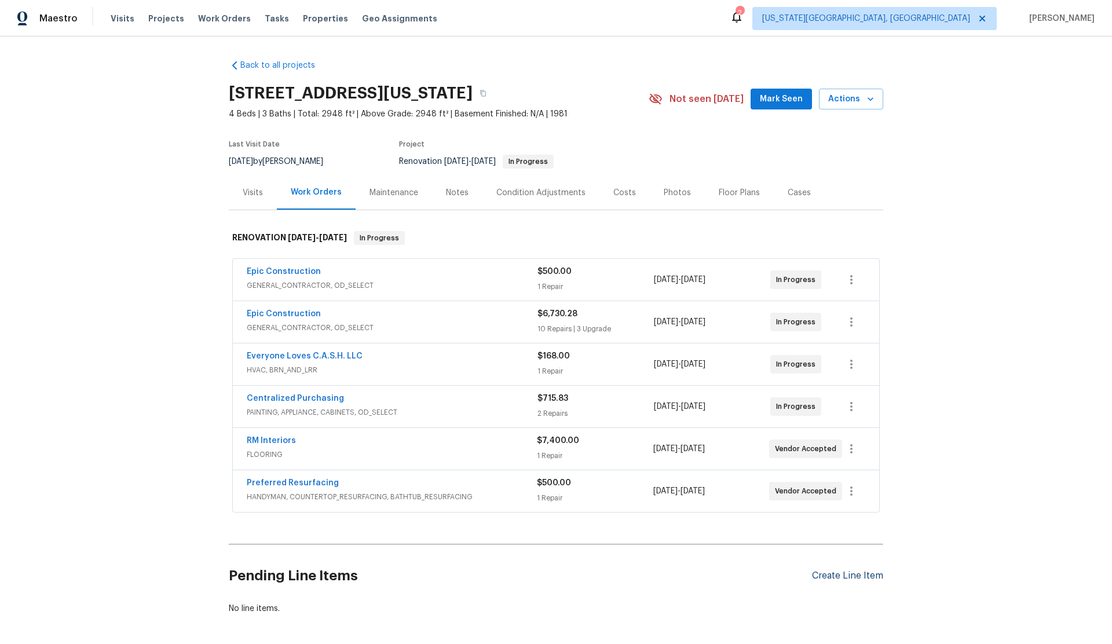
click at [838, 575] on div "Create Line Item" at bounding box center [847, 575] width 71 height 11
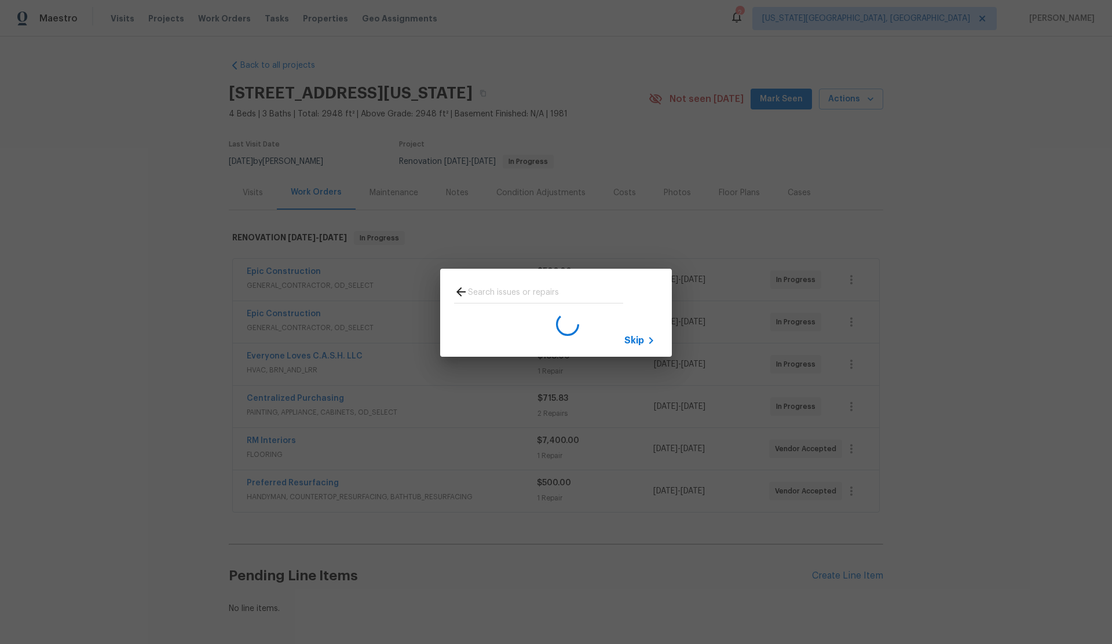
click at [634, 342] on span "Skip" at bounding box center [634, 341] width 20 height 12
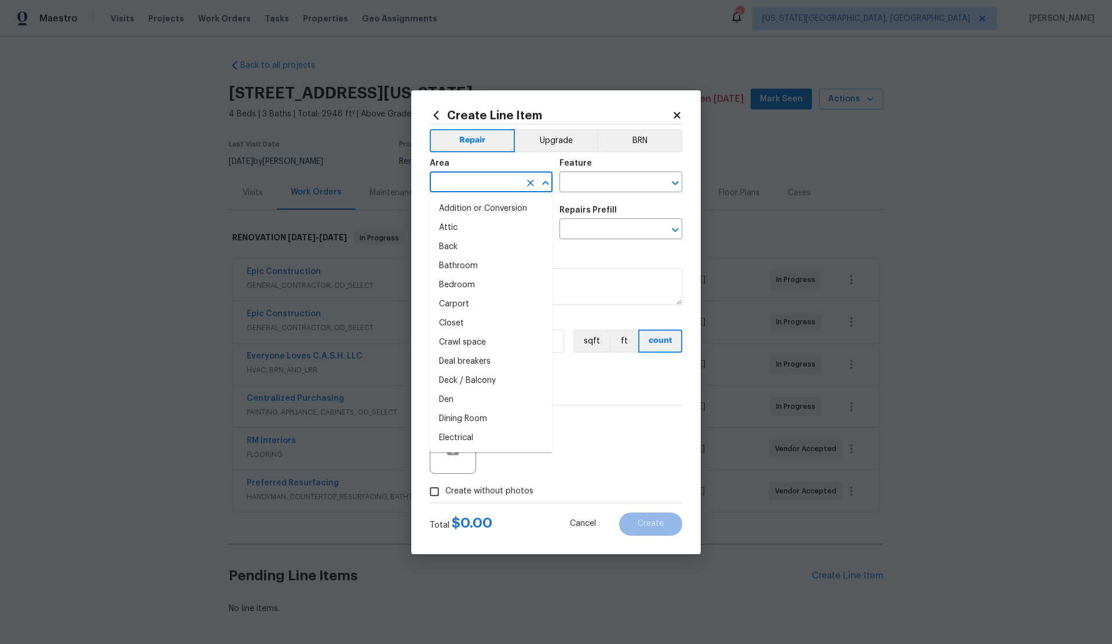
click at [455, 175] on input "text" at bounding box center [475, 183] width 90 height 18
drag, startPoint x: 451, startPoint y: 206, endPoint x: 515, endPoint y: 190, distance: 66.7
click at [452, 205] on li "HVAC" at bounding box center [491, 208] width 123 height 19
type input "HVAC"
click at [590, 183] on input "text" at bounding box center [604, 183] width 90 height 18
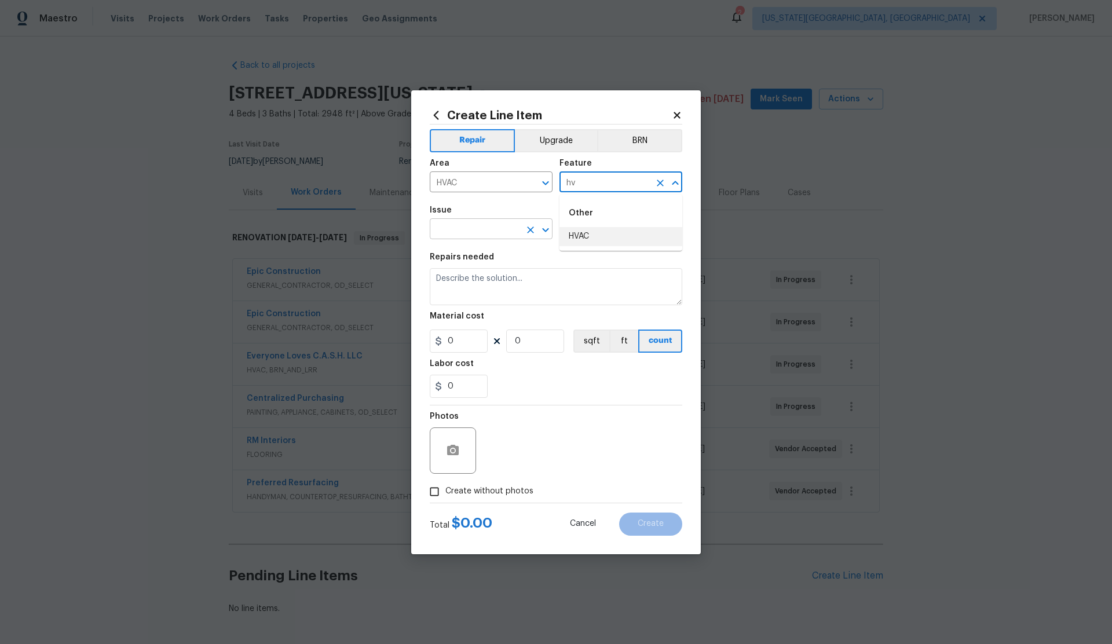
drag, startPoint x: 580, startPoint y: 233, endPoint x: 521, endPoint y: 231, distance: 59.1
click at [580, 233] on li "HVAC" at bounding box center [620, 236] width 123 height 19
type input "HVAC"
click at [479, 232] on input "text" at bounding box center [475, 230] width 90 height 18
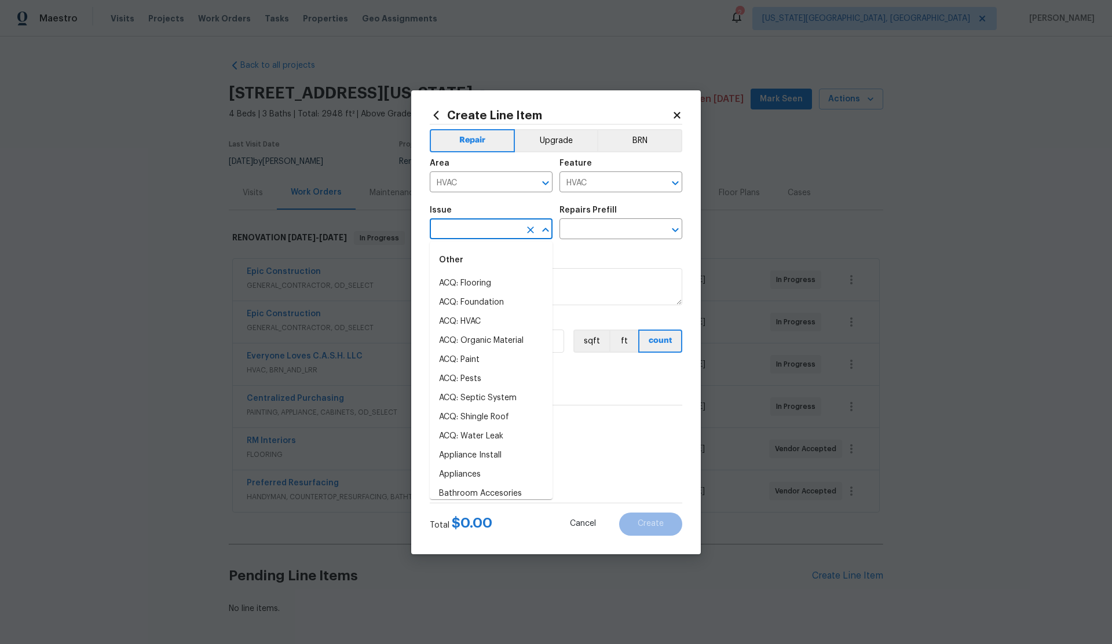
type input "h"
type input "v"
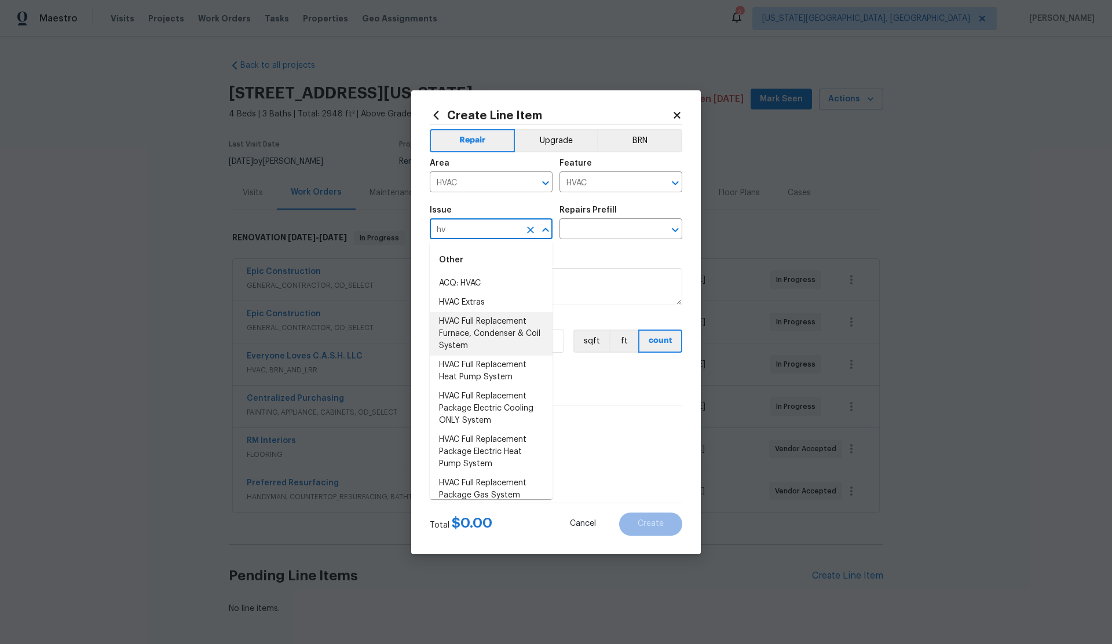
click at [464, 323] on li "HVAC Full Replacement Furnace, Condenser & Coil System" at bounding box center [491, 333] width 123 height 43
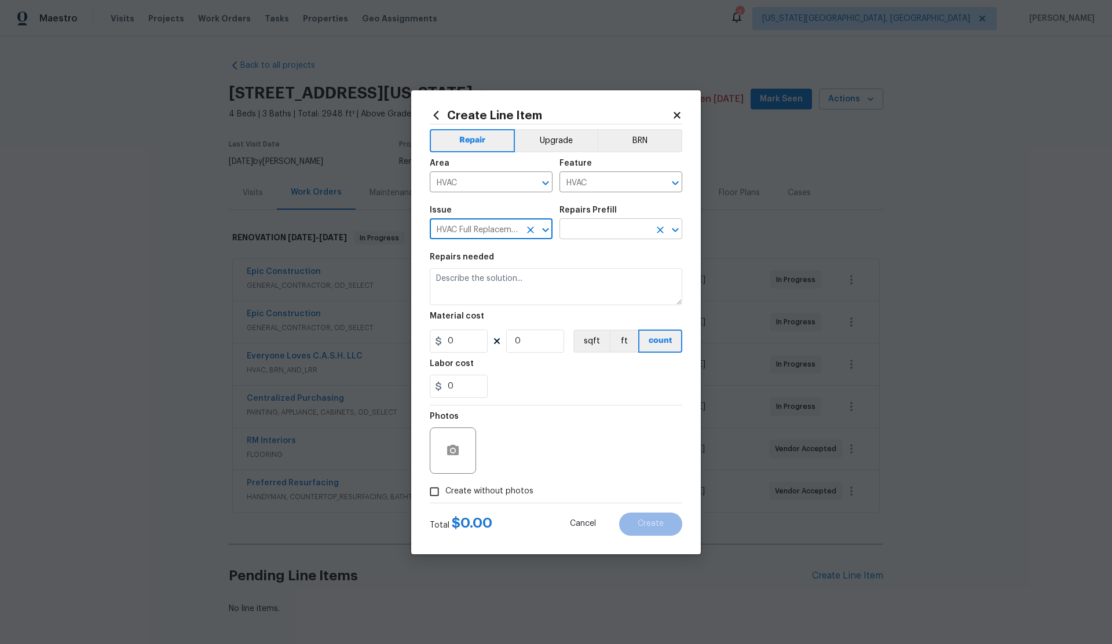
type input "HVAC Full Replacement Furnace, Condenser & Coil System"
click at [580, 233] on input "text" at bounding box center [604, 230] width 90 height 18
click at [526, 229] on icon "Clear" at bounding box center [531, 230] width 12 height 12
click at [486, 229] on input "text" at bounding box center [475, 230] width 90 height 18
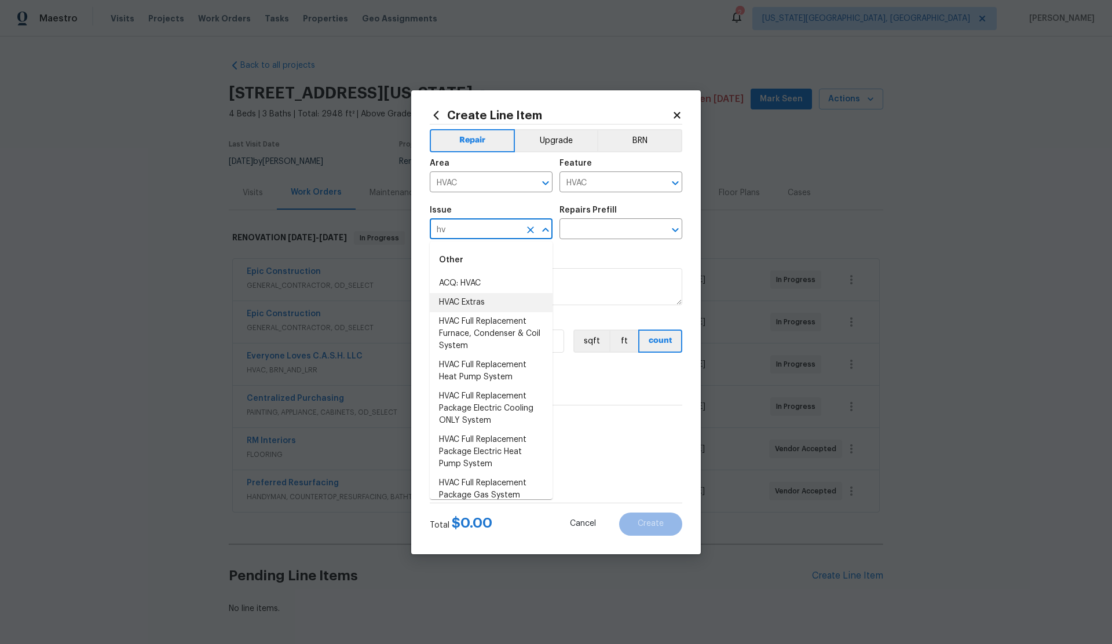
click at [470, 300] on li "HVAC Extras" at bounding box center [491, 302] width 123 height 19
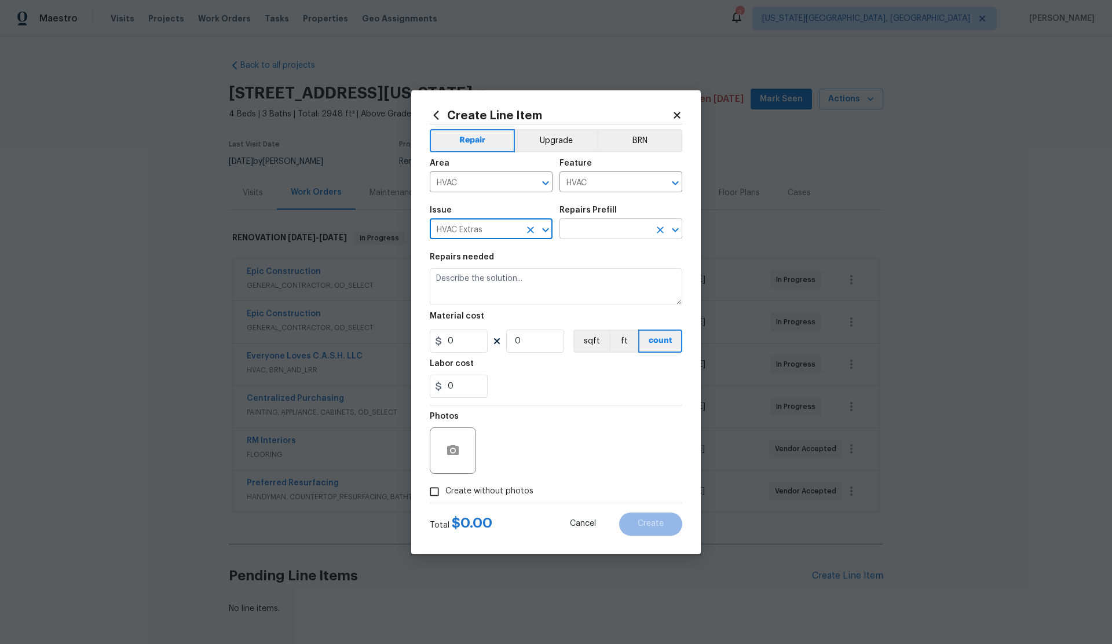
type input "HVAC Extras"
click at [577, 237] on input "text" at bounding box center [604, 230] width 90 height 18
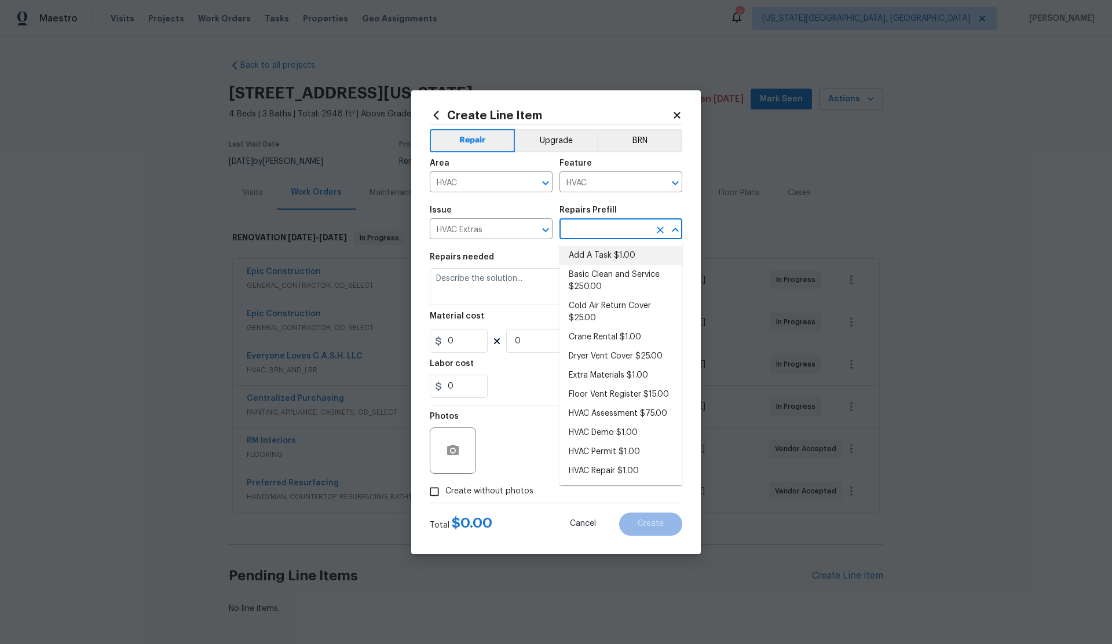
click at [581, 253] on li "Add A Task $1.00" at bounding box center [620, 255] width 123 height 19
type input "Add A Task $1.00"
type textarea "HPM to detail"
type input "1"
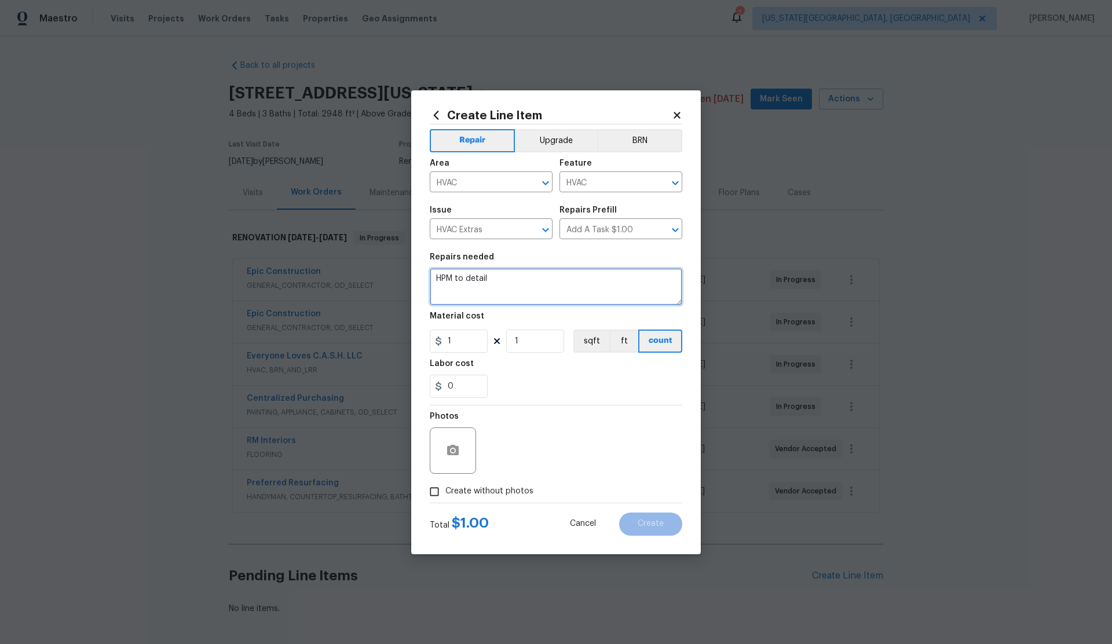
drag, startPoint x: 500, startPoint y: 276, endPoint x: 419, endPoint y: 280, distance: 81.2
click at [419, 280] on div "Create Line Item Repair Upgrade BRN Area HVAC ​ Feature HVAC ​ Issue HVAC Extra…" at bounding box center [556, 322] width 290 height 464
type textarea "Replace 2 units on home (1-2 ton and 1-4 ton)"
drag, startPoint x: 454, startPoint y: 341, endPoint x: 438, endPoint y: 341, distance: 16.2
click at [438, 341] on div "1" at bounding box center [459, 341] width 58 height 23
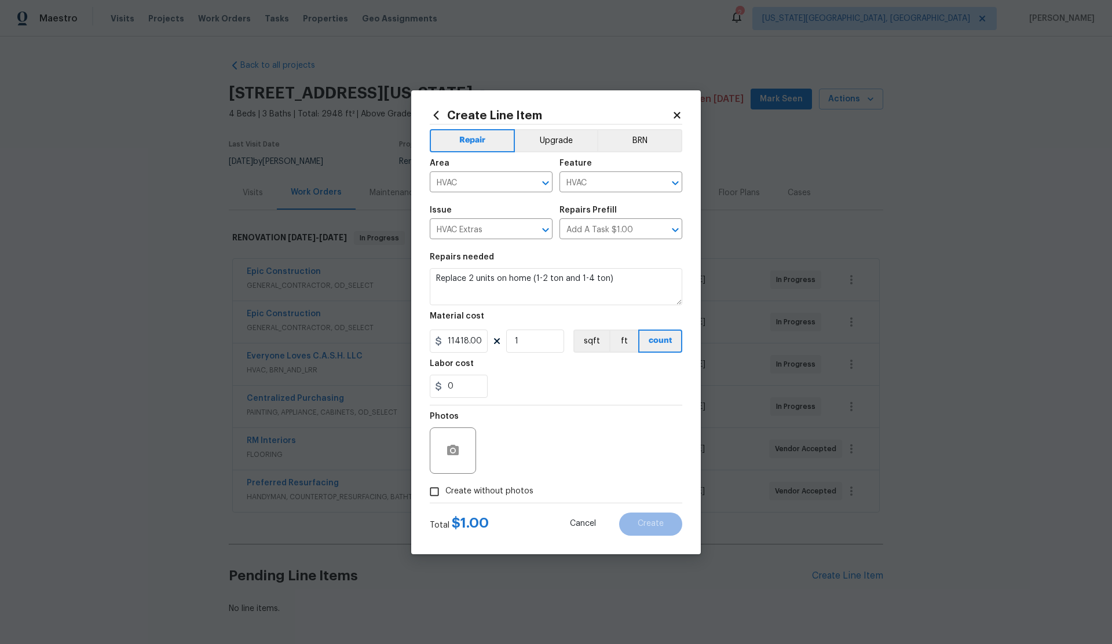
type input "11418"
click at [439, 493] on div "Photos Create without photos" at bounding box center [556, 453] width 253 height 97
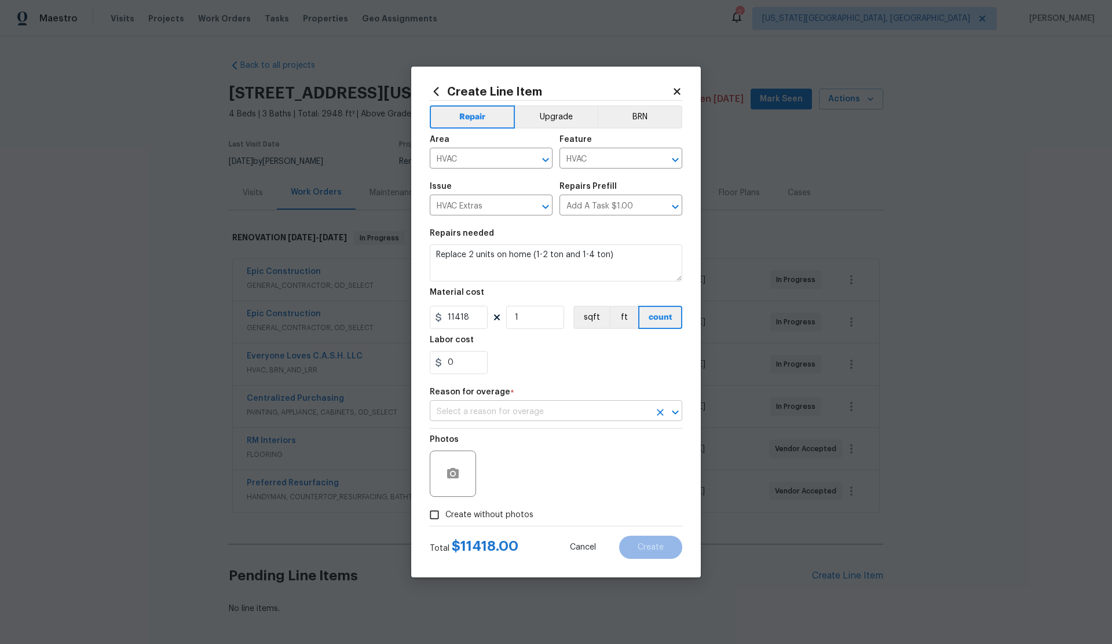
click at [508, 409] on input "text" at bounding box center [540, 412] width 220 height 18
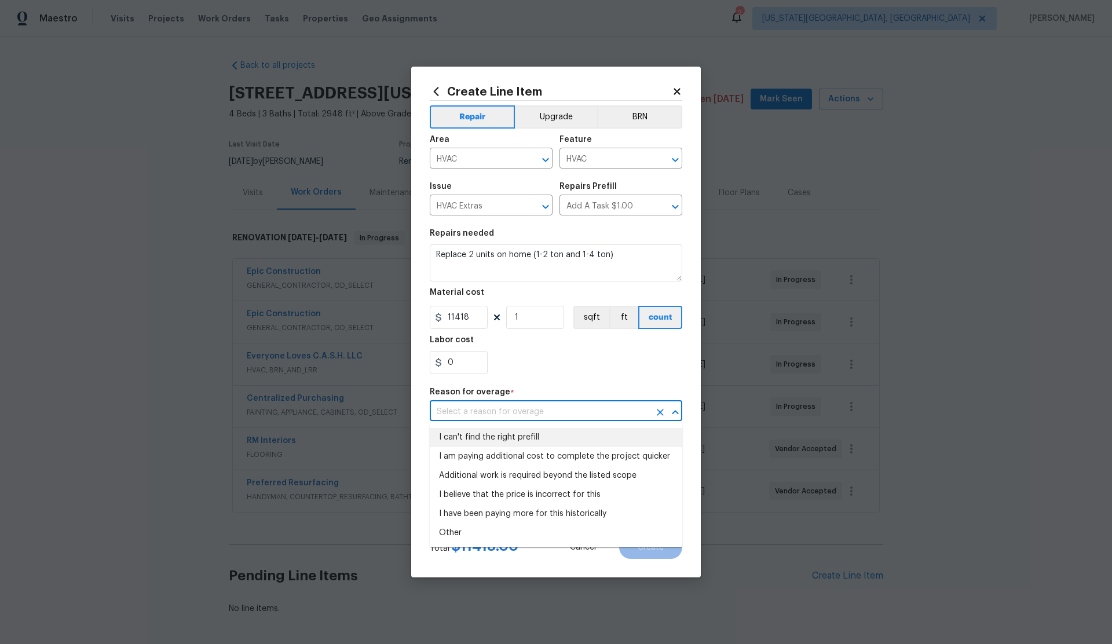
drag, startPoint x: 503, startPoint y: 440, endPoint x: 500, endPoint y: 429, distance: 11.8
click at [503, 440] on li "I can't find the right prefill" at bounding box center [556, 437] width 253 height 19
type input "I can't find the right prefill"
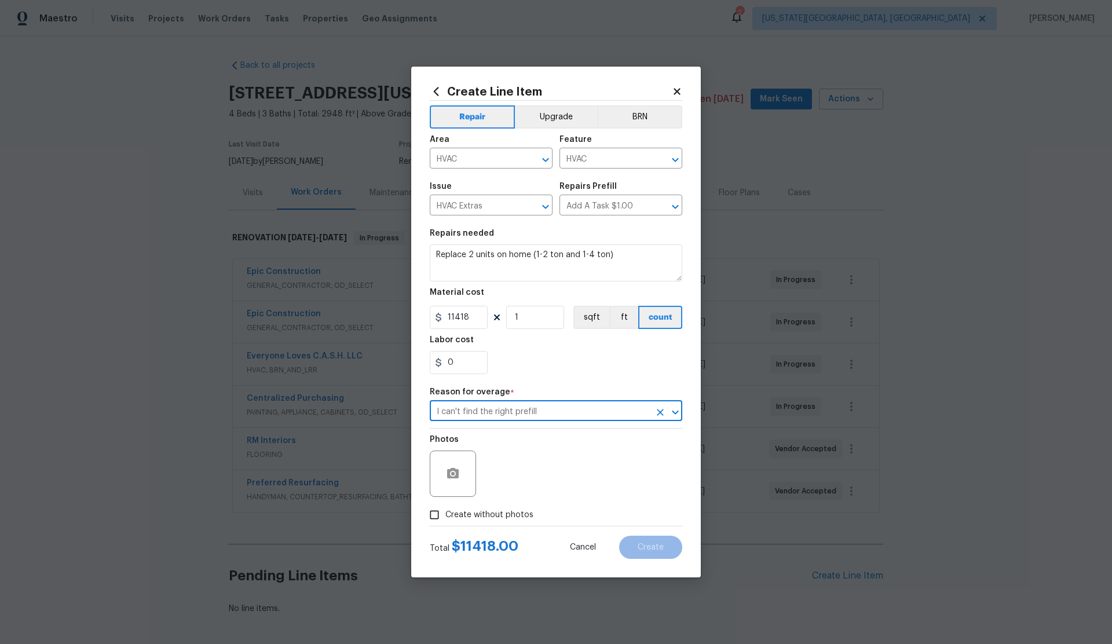
click at [442, 511] on input "Create without photos" at bounding box center [434, 515] width 22 height 22
checkbox input "true"
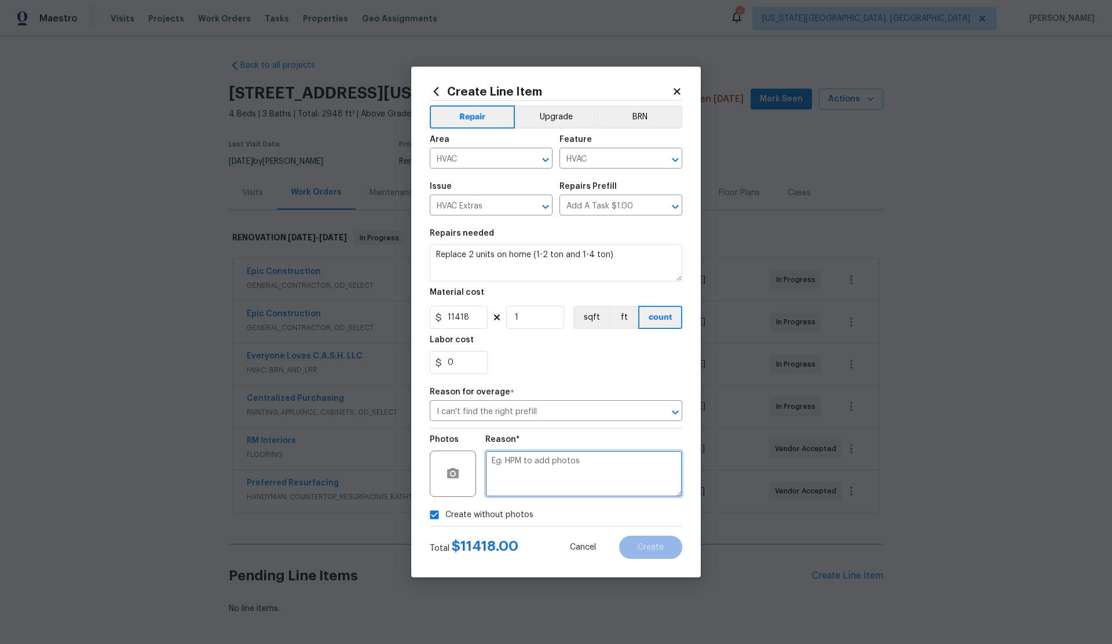
click at [526, 472] on textarea at bounding box center [583, 474] width 197 height 46
type textarea "/"
click at [648, 543] on span "Create" at bounding box center [651, 547] width 26 height 9
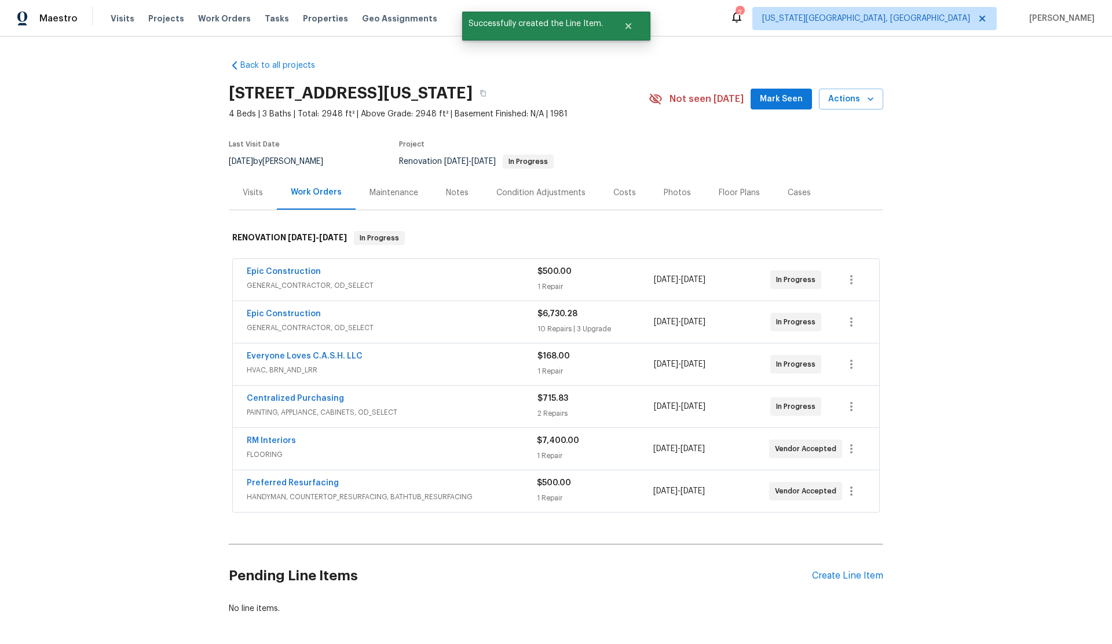
scroll to position [49, 0]
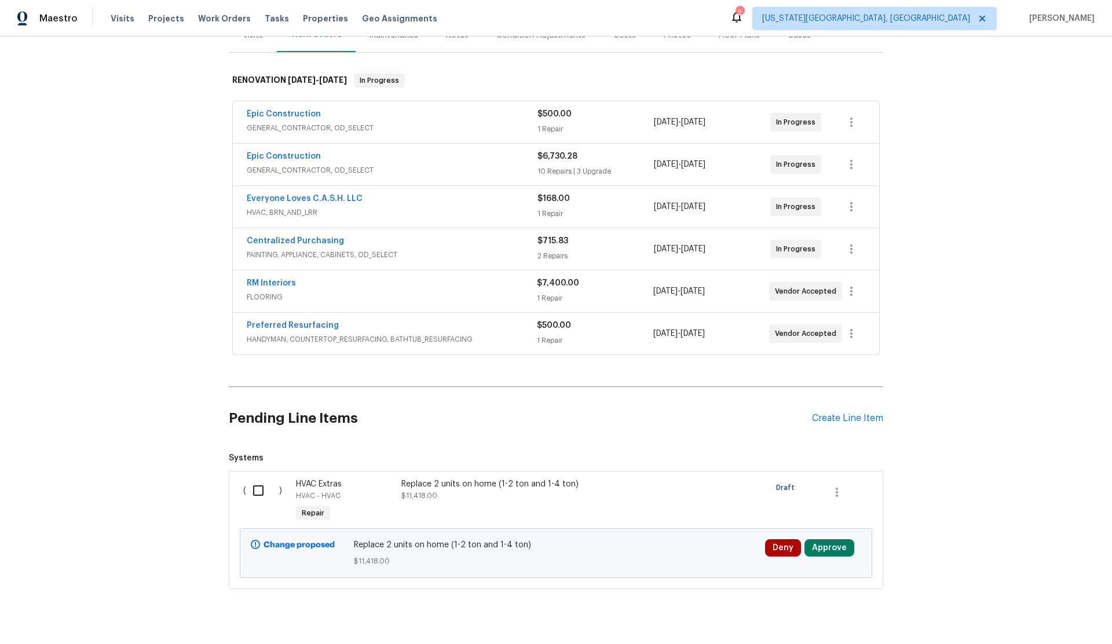
scroll to position [181, 0]
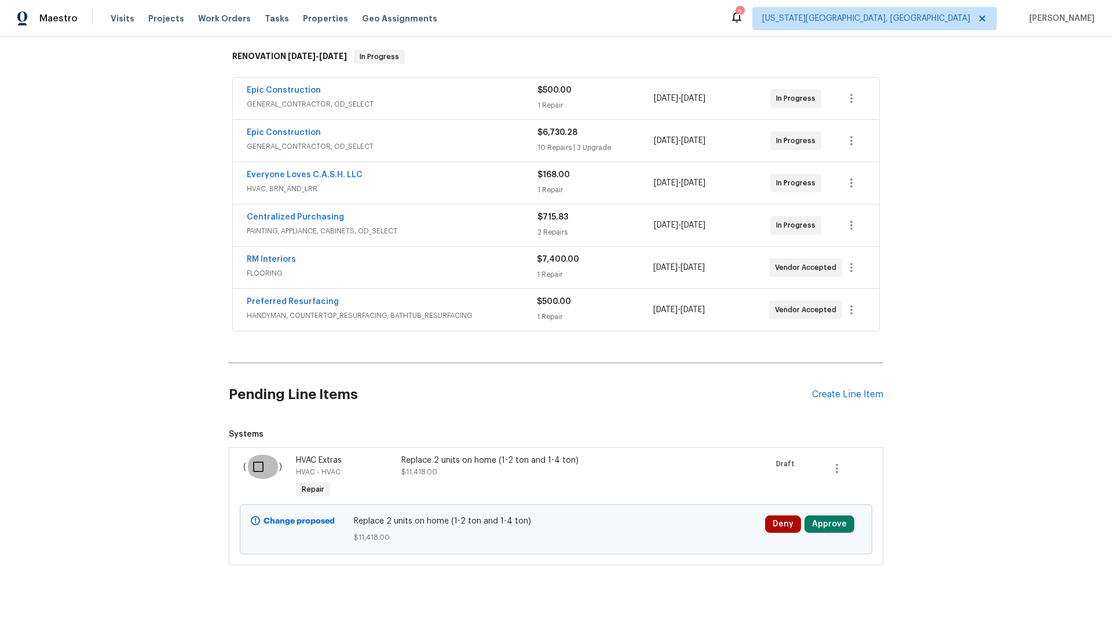
click at [261, 464] on input "checkbox" at bounding box center [262, 467] width 33 height 24
checkbox input "true"
click at [1038, 617] on span "Create Work Order" at bounding box center [1045, 615] width 77 height 14
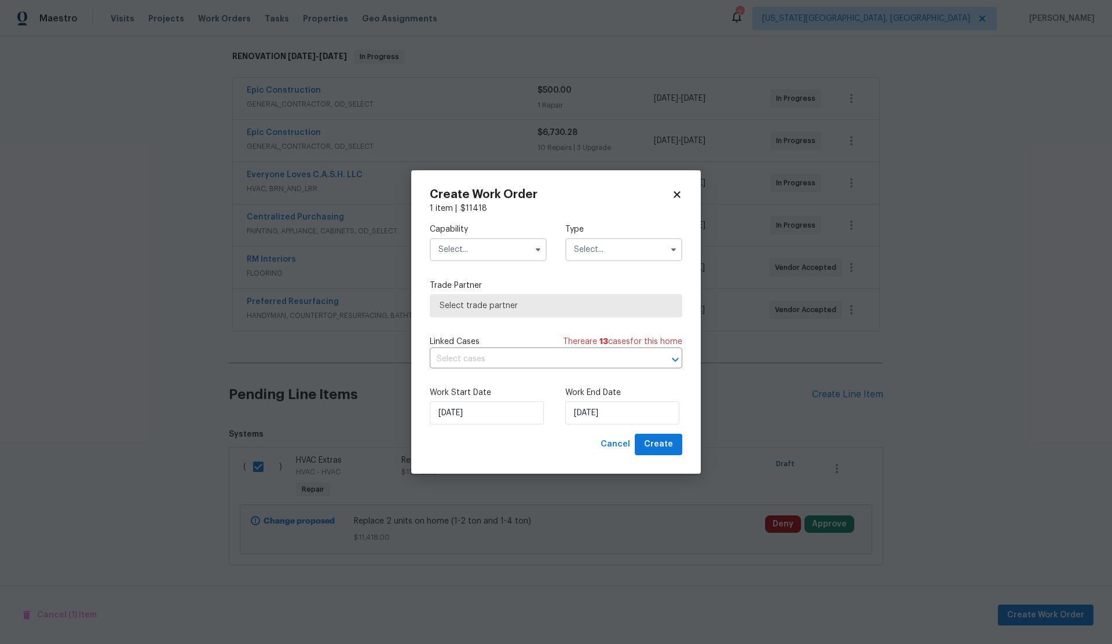
click at [467, 247] on input "text" at bounding box center [488, 249] width 117 height 23
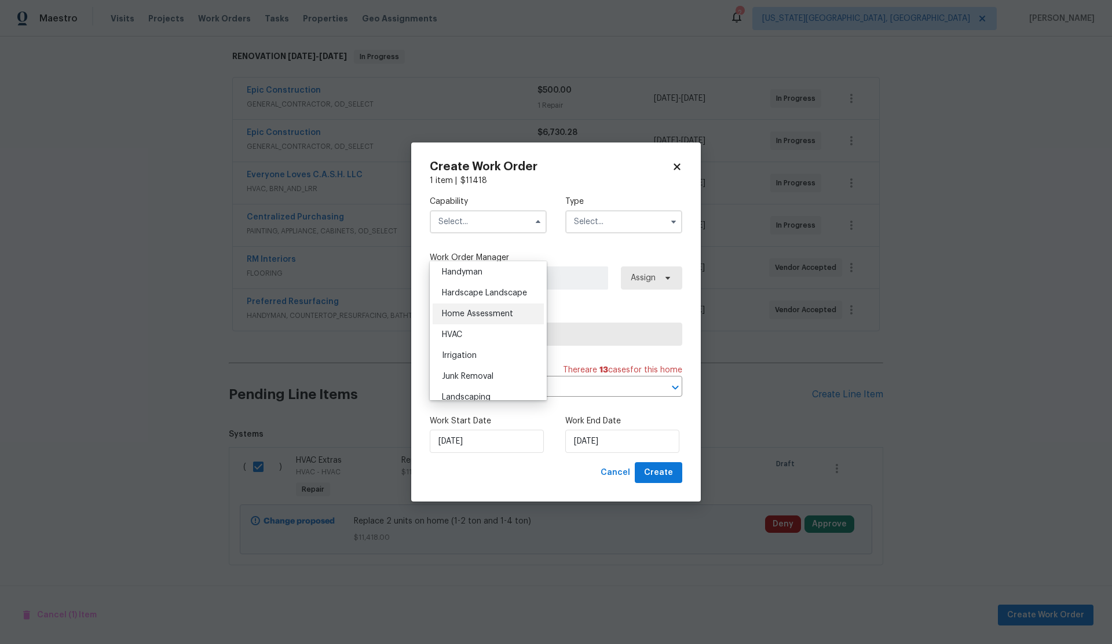
scroll to position [650, 0]
click at [460, 320] on span "HVAC" at bounding box center [452, 324] width 20 height 8
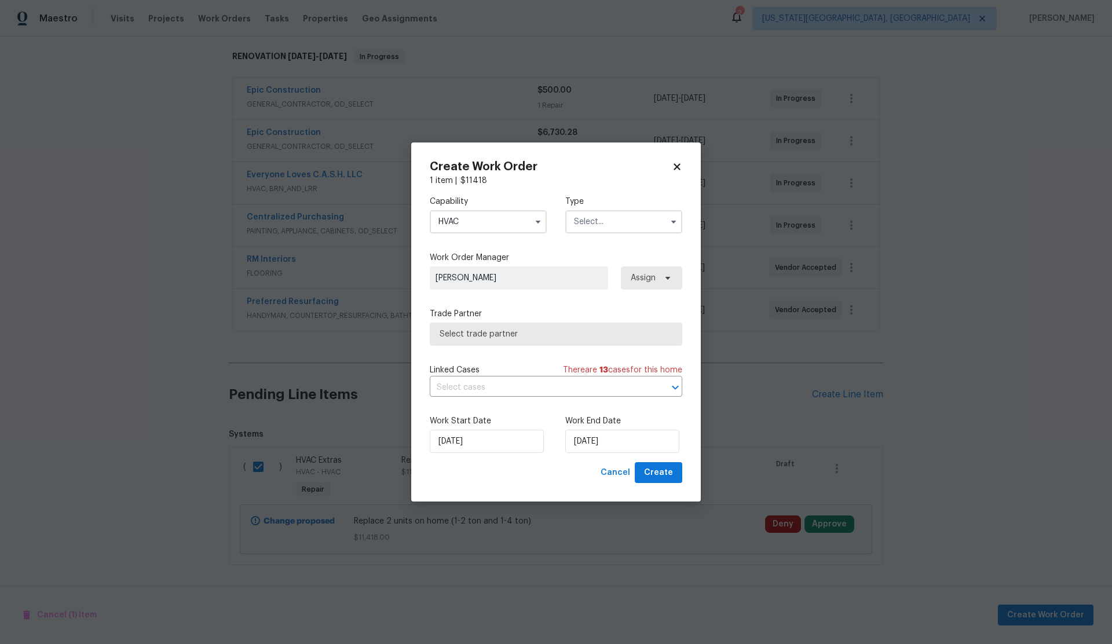
click at [491, 221] on input "HVAC" at bounding box center [488, 221] width 117 height 23
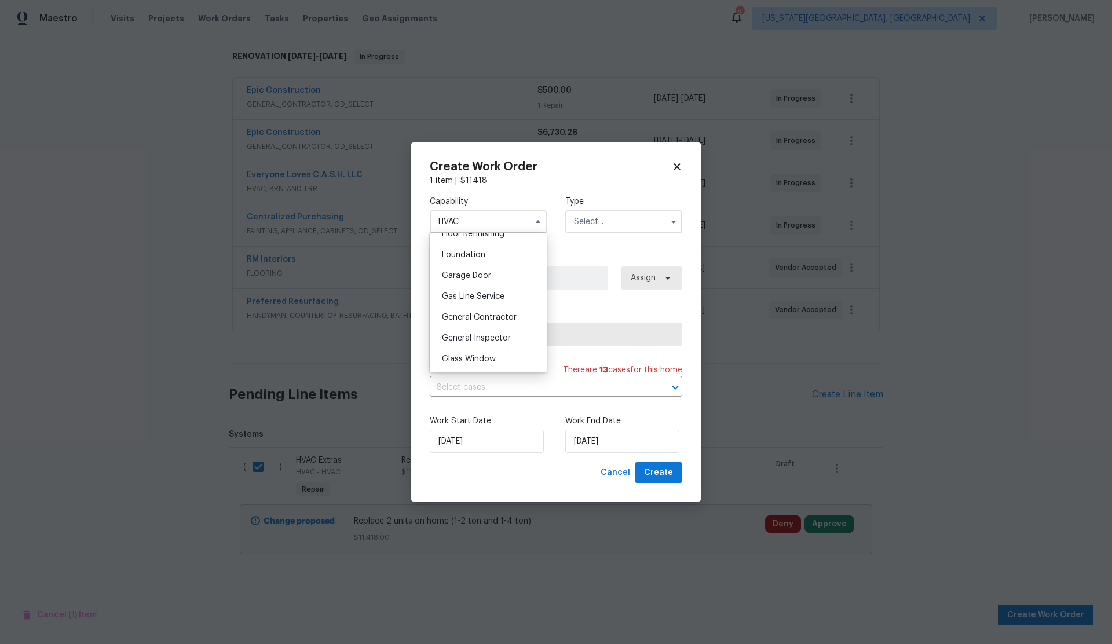
scroll to position [484, 0]
click at [481, 316] on span "General Contractor" at bounding box center [479, 316] width 75 height 8
type input "General Contractor"
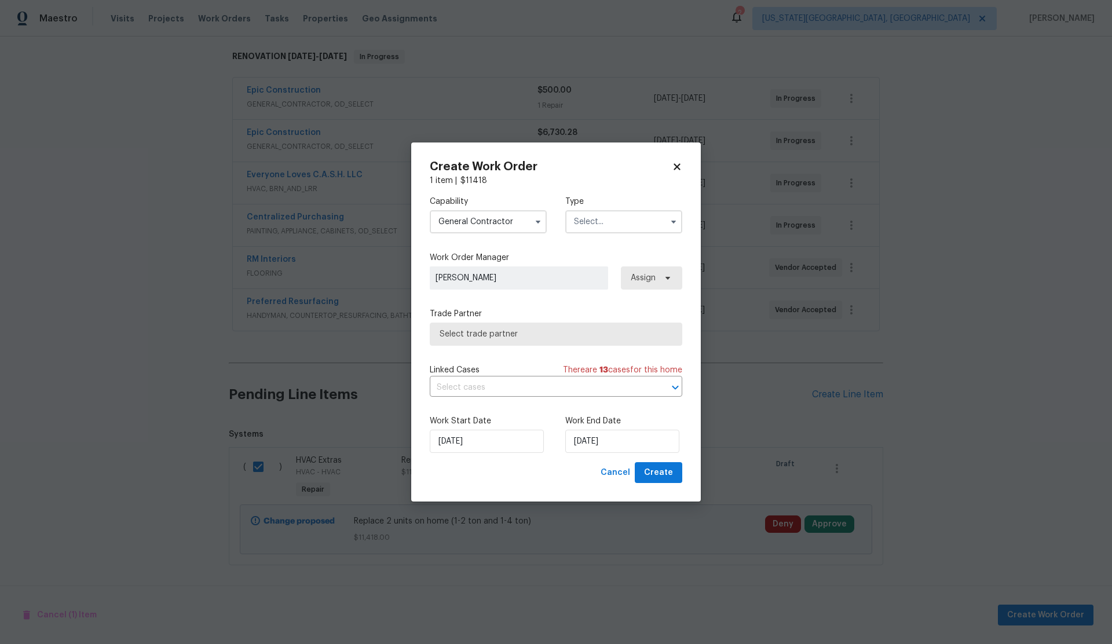
click at [605, 224] on input "text" at bounding box center [623, 221] width 117 height 23
click at [593, 338] on span "Renovation" at bounding box center [598, 335] width 43 height 8
type input "Renovation"
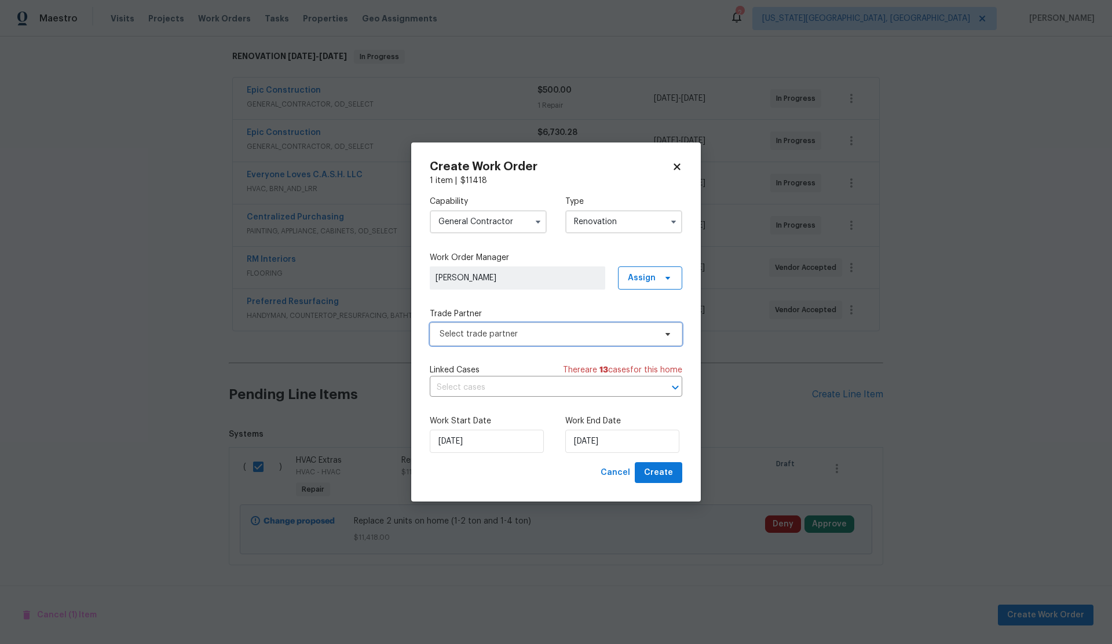
click at [543, 336] on span "Select trade partner" at bounding box center [548, 334] width 216 height 12
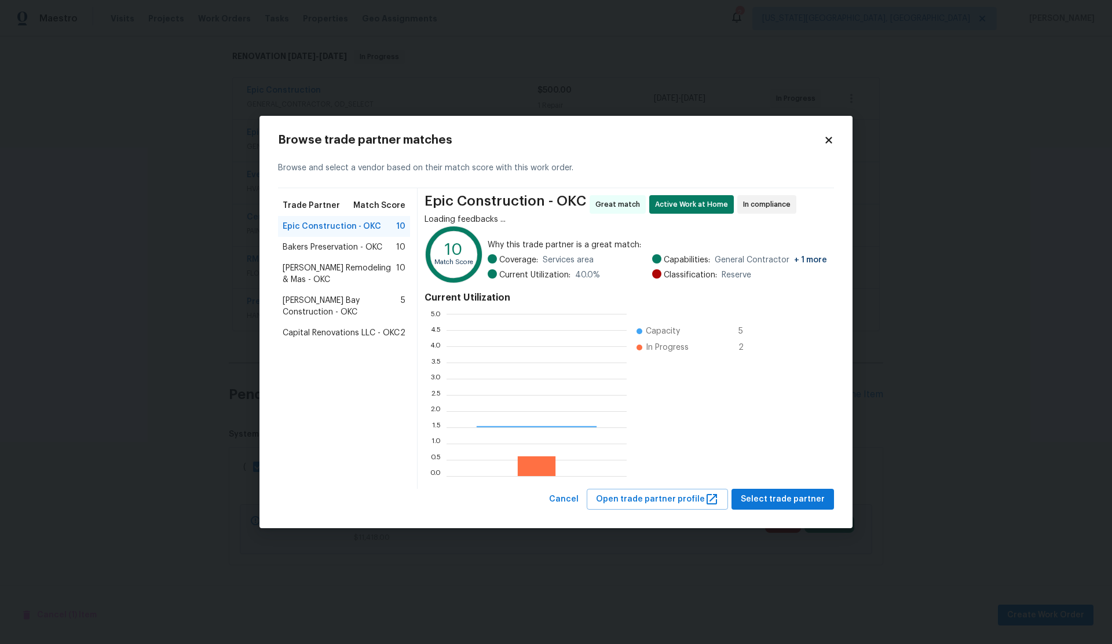
scroll to position [162, 180]
click at [789, 499] on span "Select trade partner" at bounding box center [783, 499] width 84 height 14
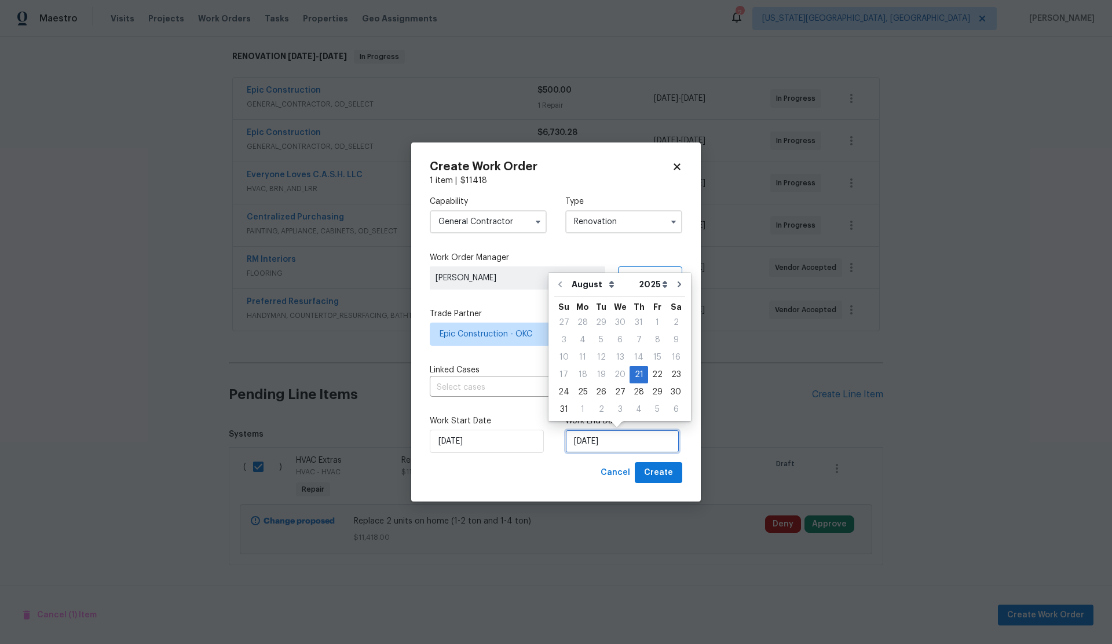
click at [619, 441] on input "8/21/2025" at bounding box center [622, 441] width 114 height 23
click at [651, 392] on div "29" at bounding box center [657, 392] width 19 height 16
type input "8/29/2025"
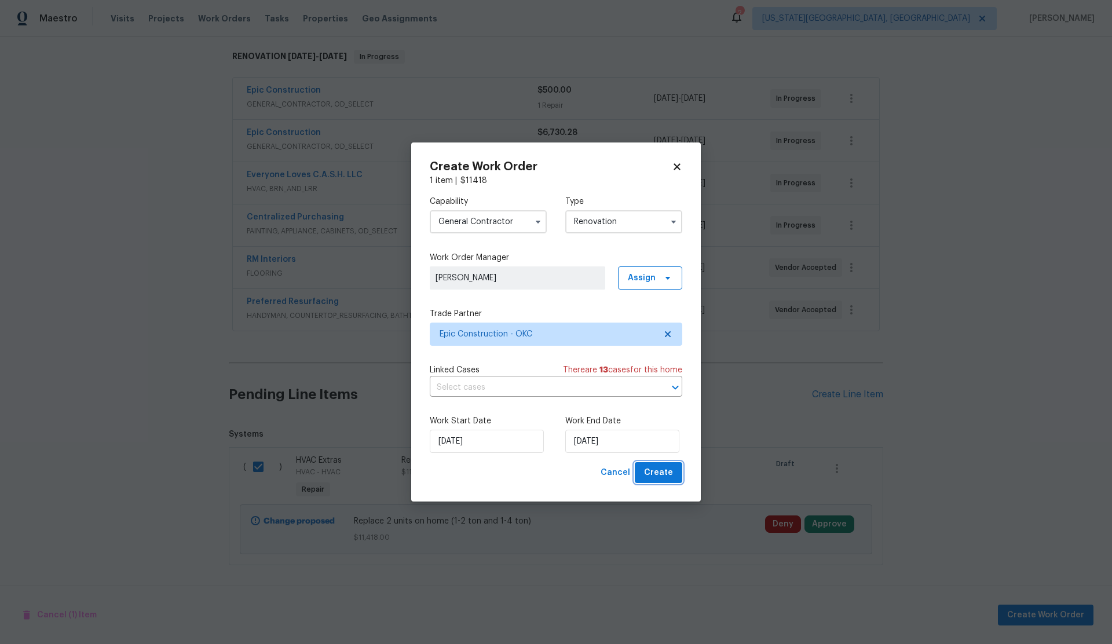
click at [664, 470] on span "Create" at bounding box center [658, 473] width 29 height 14
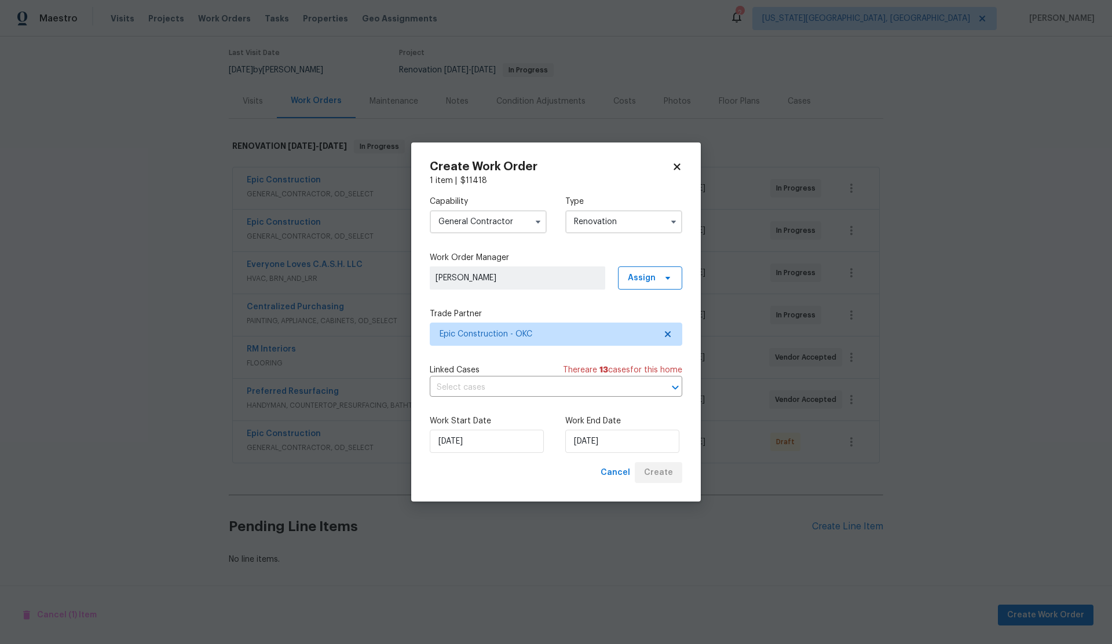
scroll to position [92, 0]
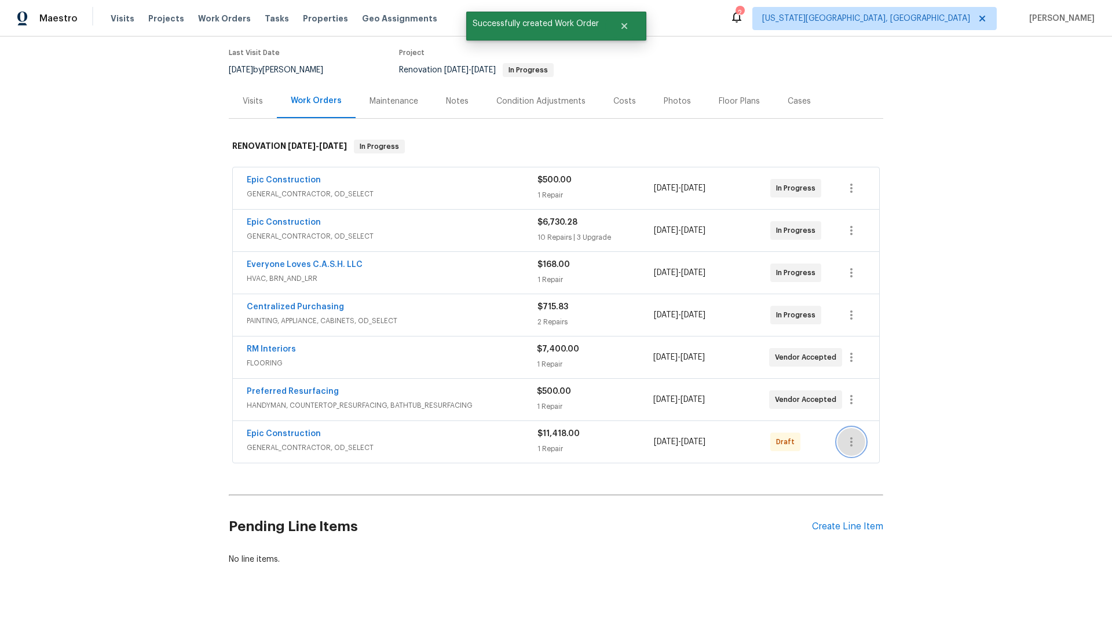
click at [852, 442] on icon "button" at bounding box center [851, 441] width 2 height 9
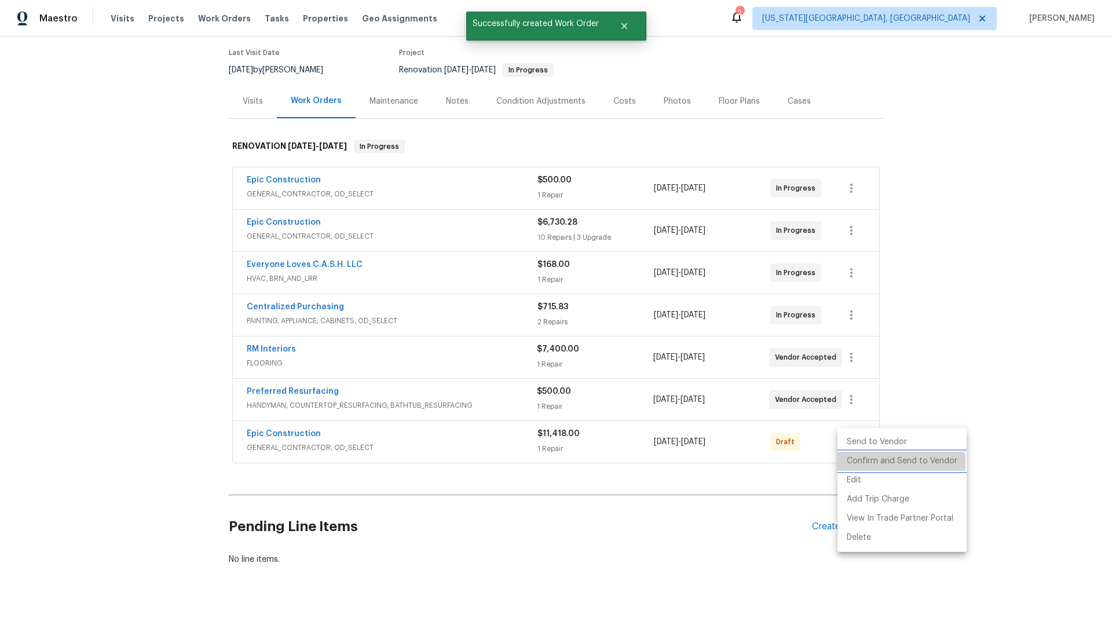
click at [857, 463] on li "Confirm and Send to Vendor" at bounding box center [901, 461] width 129 height 19
